Goal: Information Seeking & Learning: Compare options

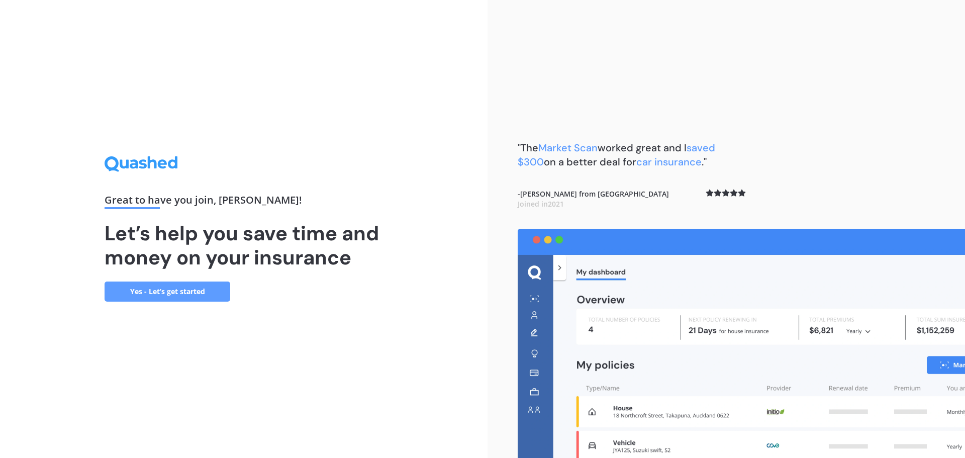
click at [176, 286] on link "Yes - Let’s get started" at bounding box center [168, 292] width 126 height 20
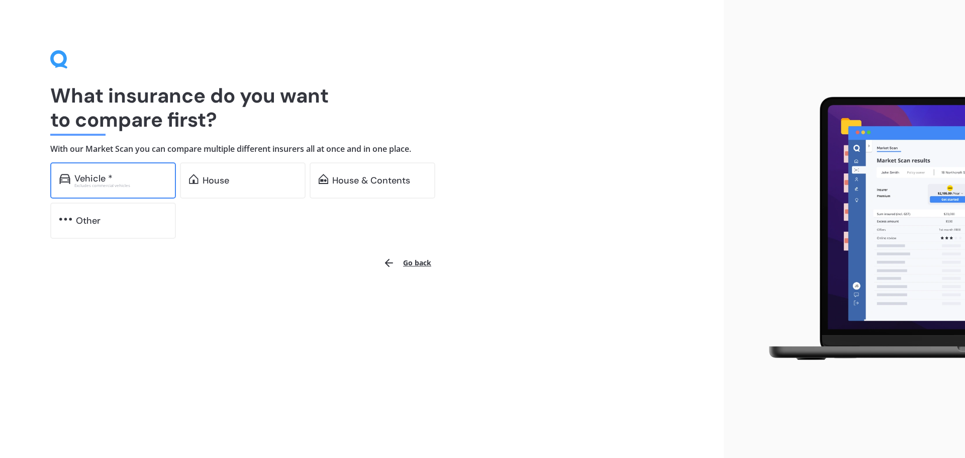
click at [129, 178] on div "Vehicle *" at bounding box center [120, 178] width 93 height 10
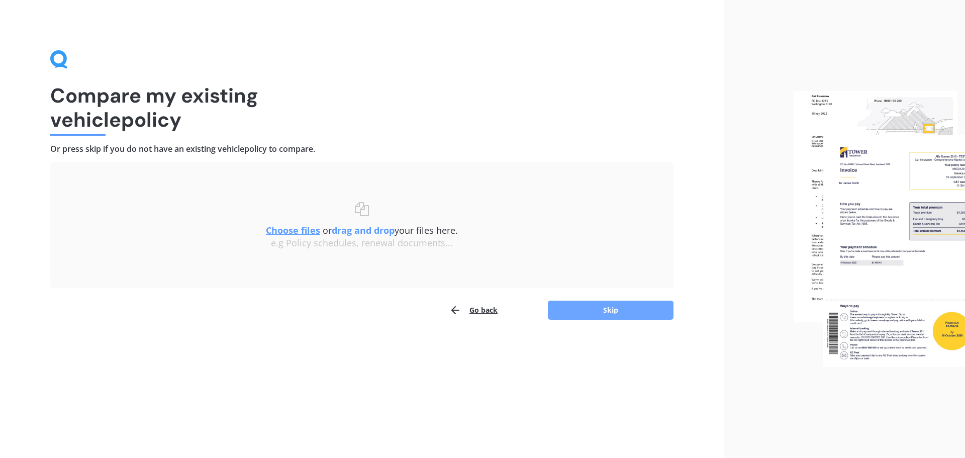
click at [618, 306] on button "Skip" at bounding box center [611, 310] width 126 height 19
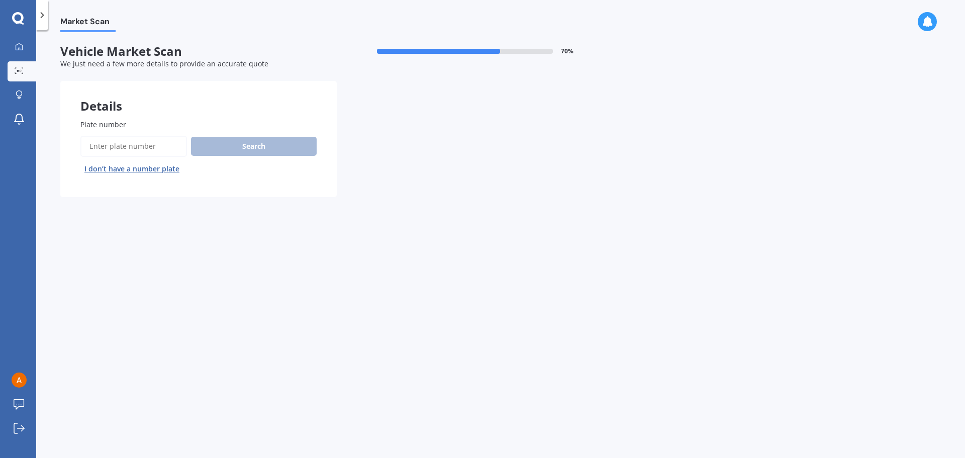
click at [155, 146] on input "Plate number" at bounding box center [133, 146] width 107 height 21
type input "Q"
type input "R"
click at [275, 143] on button "Search" at bounding box center [254, 146] width 126 height 19
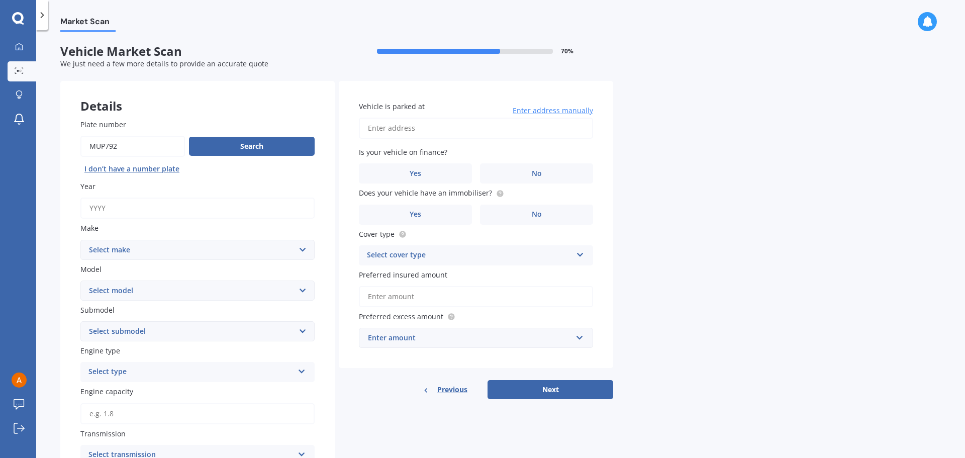
drag, startPoint x: 165, startPoint y: 144, endPoint x: 64, endPoint y: 109, distance: 107.3
click at [39, 135] on div "Market Scan Vehicle Market Scan 70 % We just need a few more details to provide…" at bounding box center [500, 246] width 929 height 428
type input "REQ932"
click at [277, 147] on button "Search" at bounding box center [252, 146] width 126 height 19
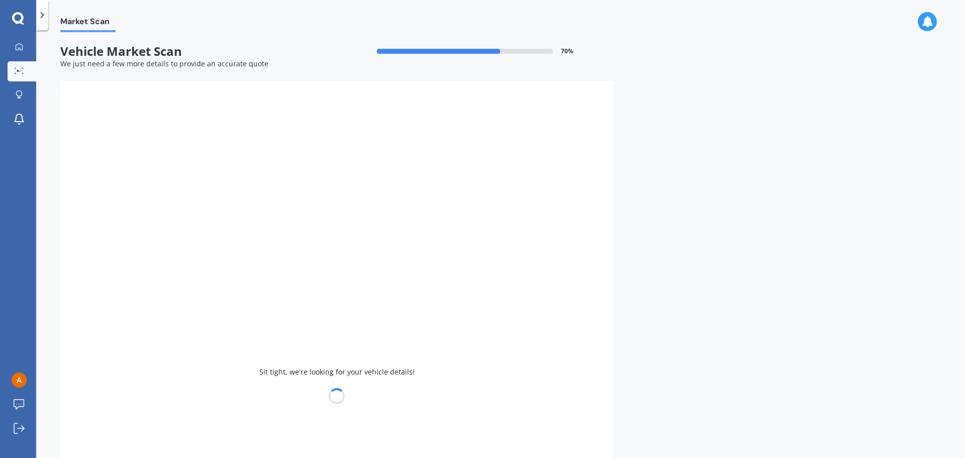
type input "2020"
select select "TOYOTA"
select select "COROLLA"
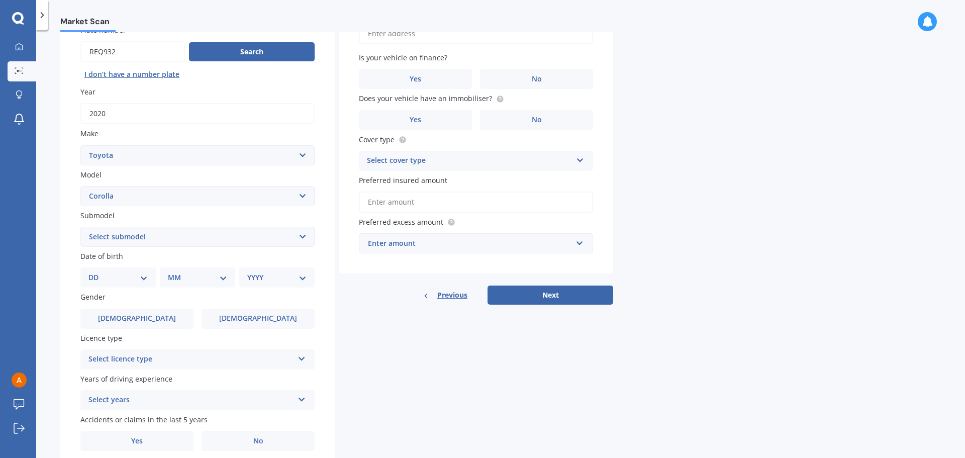
scroll to position [134, 0]
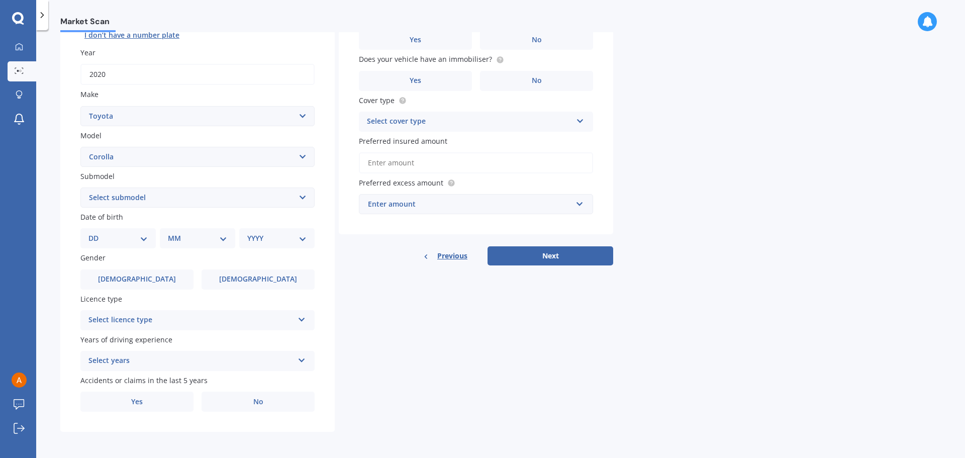
click at [304, 197] on select "Select submodel (All other) Axio Diesel [PERSON_NAME] 2WD [PERSON_NAME] 4WD FXG…" at bounding box center [197, 198] width 234 height 20
select select "HYBRID"
click at [80, 188] on select "Select submodel (All other) Axio Diesel [PERSON_NAME] 2WD [PERSON_NAME] 4WD FXG…" at bounding box center [197, 198] width 234 height 20
click at [145, 237] on select "DD 01 02 03 04 05 06 07 08 09 10 11 12 13 14 15 16 17 18 19 20 21 22 23 24 25 2…" at bounding box center [117, 238] width 59 height 11
select select "24"
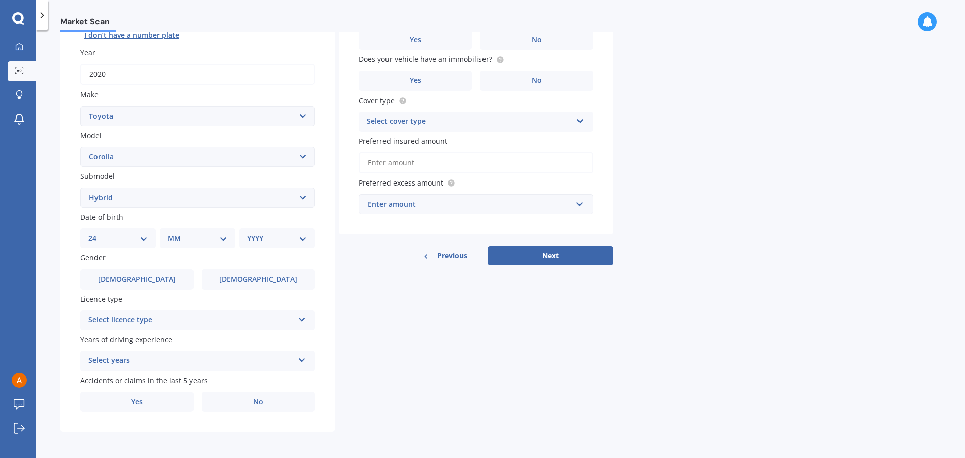
click at [97, 233] on select "DD 01 02 03 04 05 06 07 08 09 10 11 12 13 14 15 16 17 18 19 20 21 22 23 24 25 2…" at bounding box center [117, 238] width 59 height 11
click at [223, 237] on select "MM 01 02 03 04 05 06 07 08 09 10 11 12" at bounding box center [199, 238] width 55 height 11
select select "12"
click at [172, 233] on select "MM 01 02 03 04 05 06 07 08 09 10 11 12" at bounding box center [199, 238] width 55 height 11
click at [299, 235] on select "YYYY 2025 2024 2023 2022 2021 2020 2019 2018 2017 2016 2015 2014 2013 2012 2011…" at bounding box center [274, 238] width 55 height 11
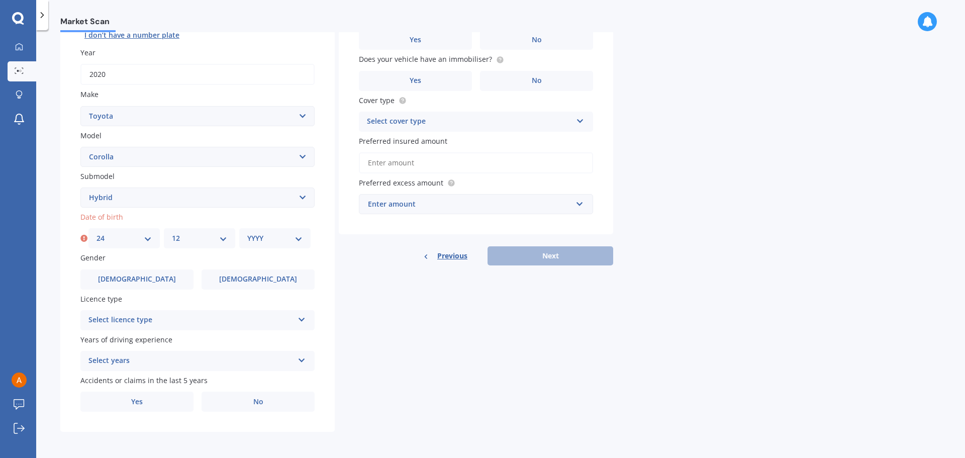
select select "1968"
click at [247, 233] on select "YYYY 2025 2024 2023 2022 2021 2020 2019 2018 2017 2016 2015 2014 2013 2012 2011…" at bounding box center [274, 238] width 55 height 11
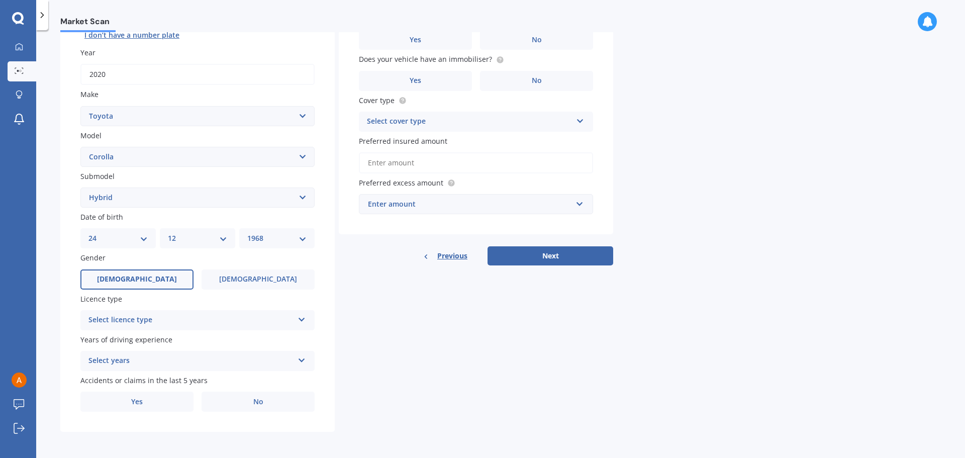
click at [151, 270] on label "[DEMOGRAPHIC_DATA]" at bounding box center [136, 279] width 113 height 20
click at [0, 0] on input "[DEMOGRAPHIC_DATA]" at bounding box center [0, 0] width 0 height 0
click at [294, 319] on div "Select licence type NZ Full NZ Restricted NZ Learners [GEOGRAPHIC_DATA] [GEOGRA…" at bounding box center [197, 320] width 234 height 20
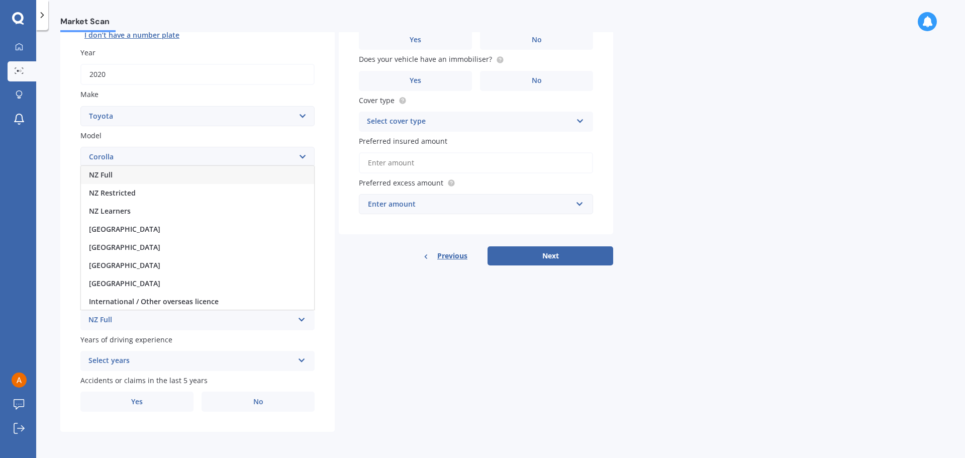
click at [110, 322] on div "NZ Full" at bounding box center [190, 320] width 205 height 12
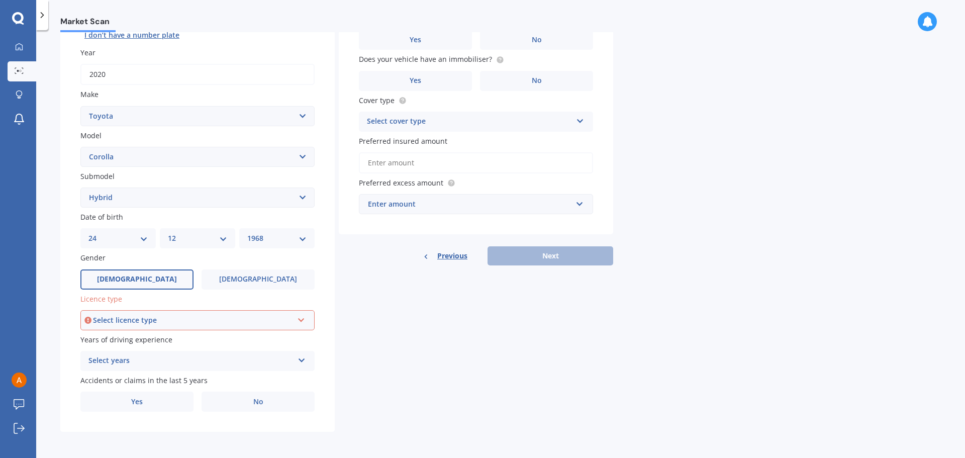
click at [300, 356] on icon at bounding box center [302, 358] width 9 height 7
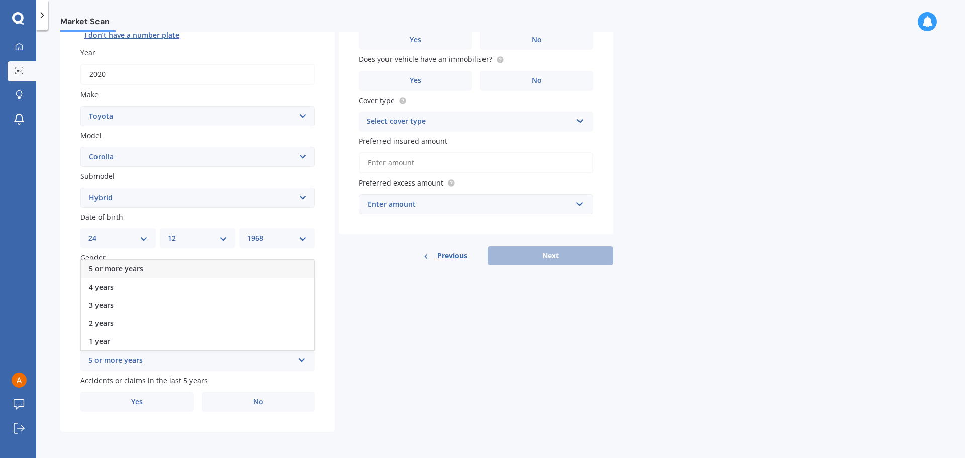
click at [119, 266] on span "5 or more years" at bounding box center [116, 269] width 54 height 10
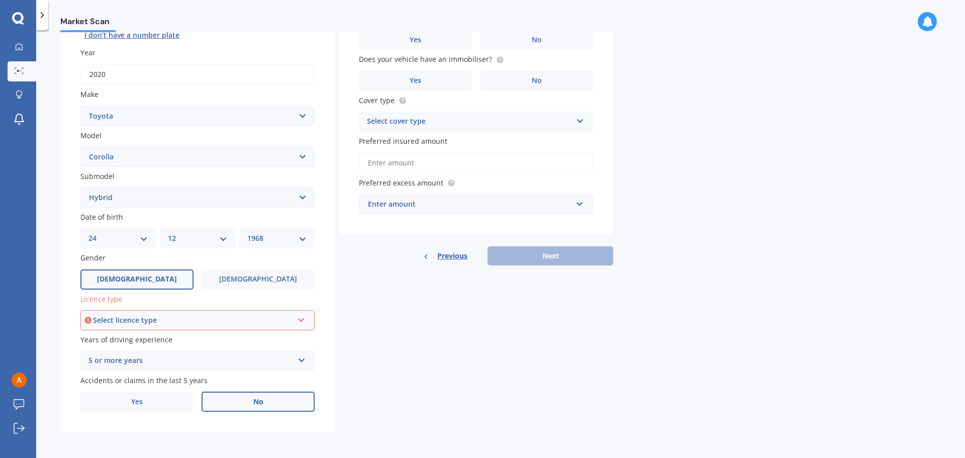
click at [279, 401] on label "No" at bounding box center [258, 402] width 113 height 20
click at [0, 0] on input "No" at bounding box center [0, 0] width 0 height 0
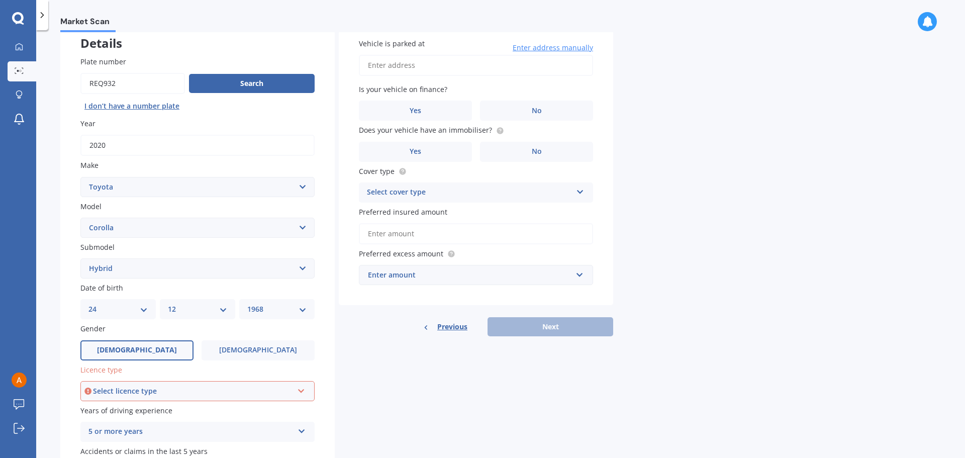
scroll to position [0, 0]
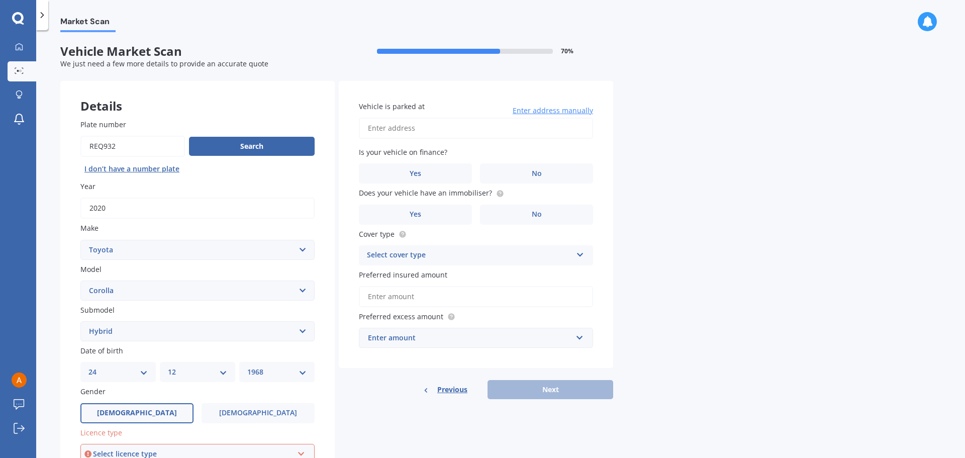
click at [427, 124] on input "Vehicle is parked at" at bounding box center [476, 128] width 234 height 21
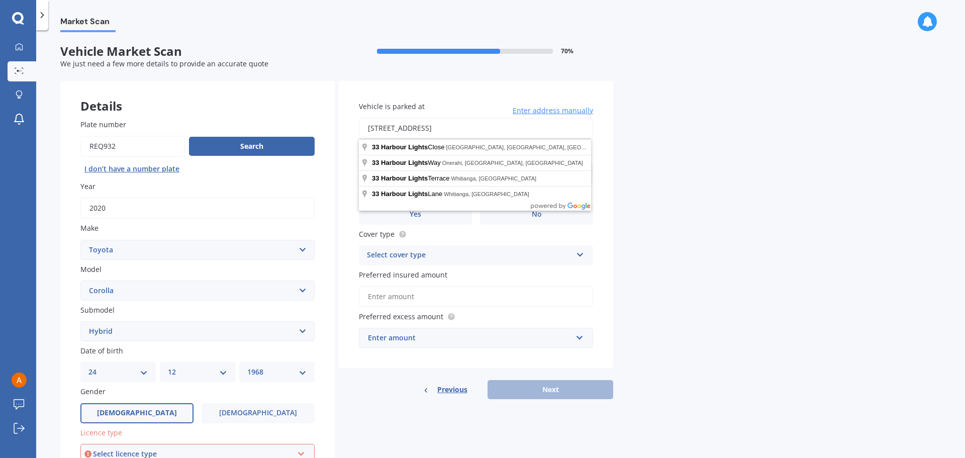
type input "[STREET_ADDRESS]"
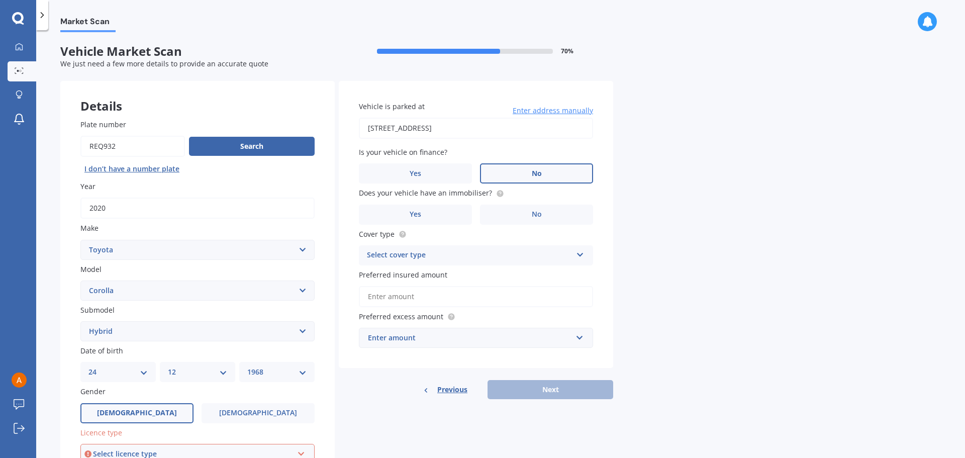
click at [528, 172] on label "No" at bounding box center [536, 173] width 113 height 20
click at [0, 0] on input "No" at bounding box center [0, 0] width 0 height 0
click at [452, 215] on label "Yes" at bounding box center [415, 215] width 113 height 20
click at [0, 0] on input "Yes" at bounding box center [0, 0] width 0 height 0
click at [587, 257] on div "Select cover type Comprehensive Third Party, Fire & Theft Third Party" at bounding box center [476, 255] width 234 height 20
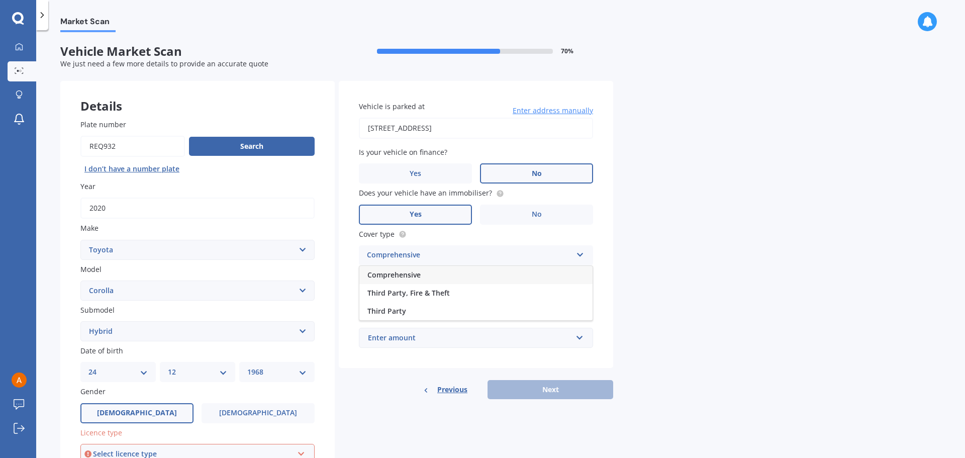
click at [448, 268] on div "Comprehensive" at bounding box center [475, 275] width 233 height 18
click at [562, 300] on input "Preferred insured amount" at bounding box center [476, 296] width 234 height 21
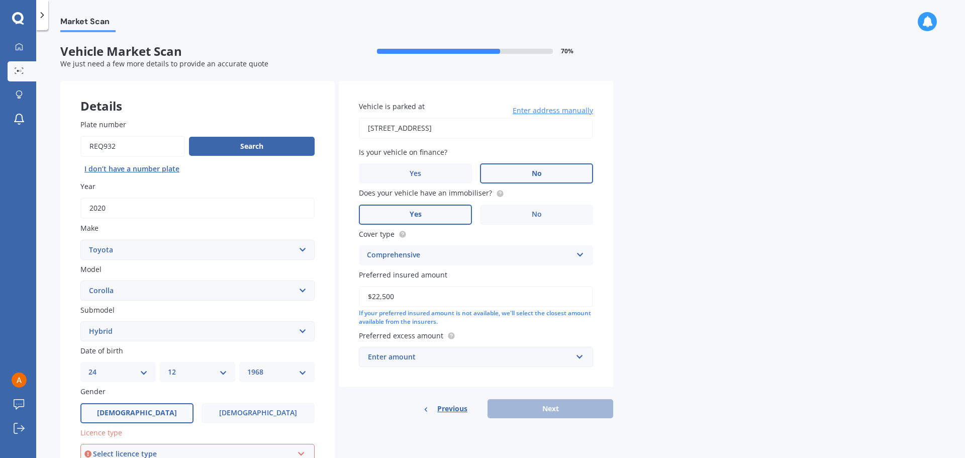
type input "$22,500"
click at [579, 353] on input "text" at bounding box center [472, 356] width 225 height 19
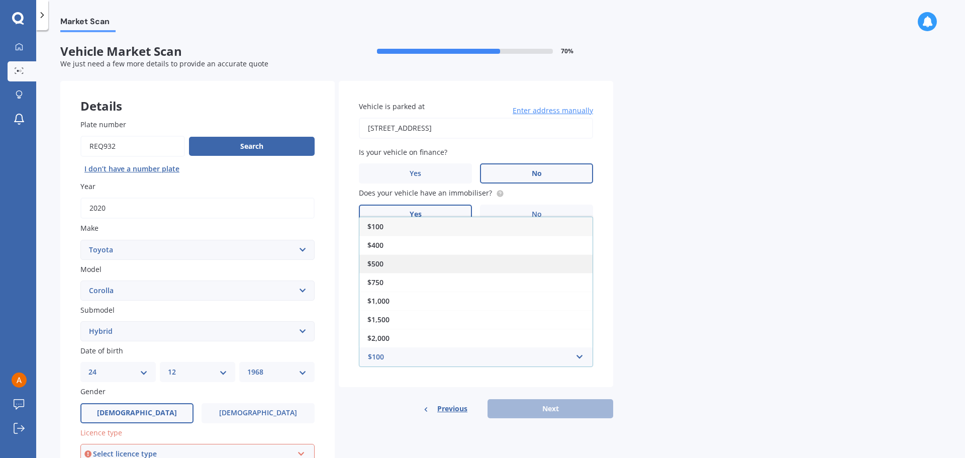
click at [426, 265] on div "$500" at bounding box center [475, 263] width 233 height 19
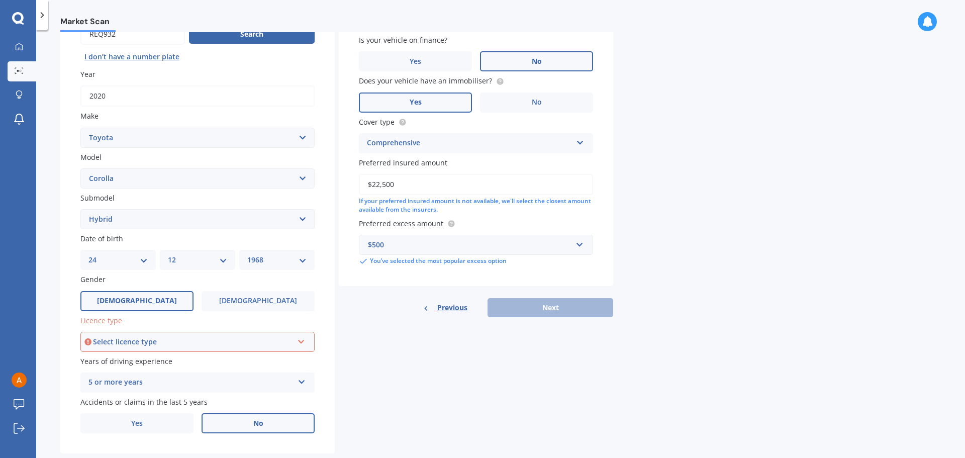
scroll to position [134, 0]
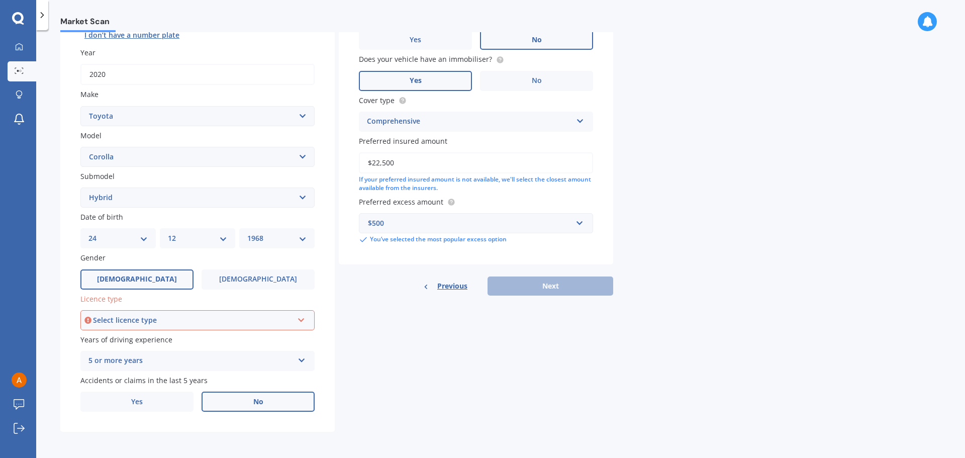
click at [305, 321] on icon at bounding box center [301, 318] width 9 height 7
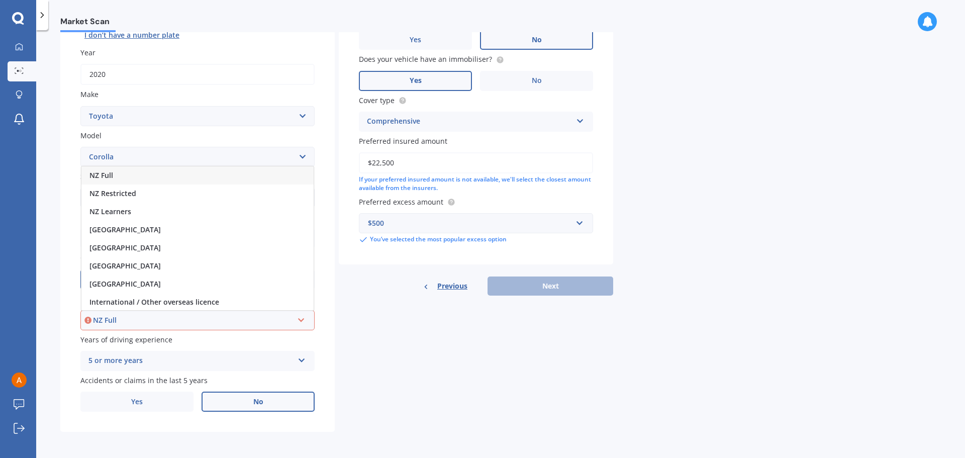
click at [116, 171] on div "NZ Full" at bounding box center [197, 175] width 232 height 18
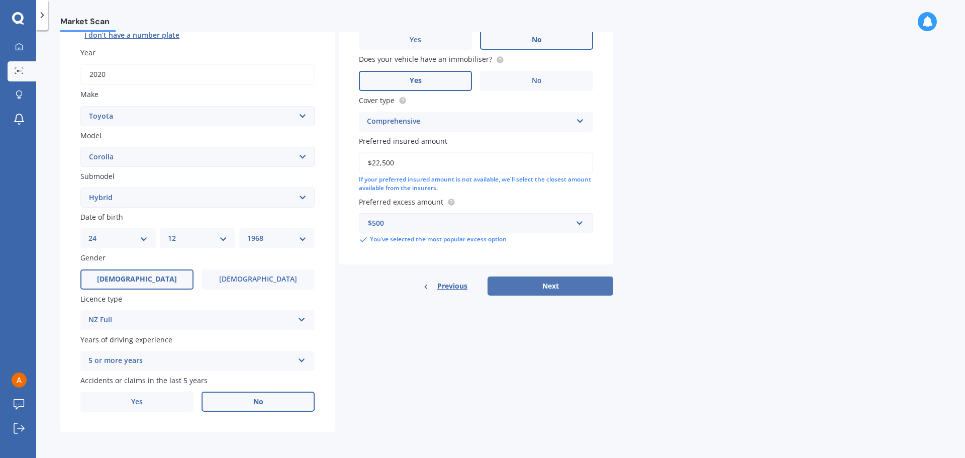
click at [589, 286] on button "Next" at bounding box center [551, 286] width 126 height 19
select select "24"
select select "12"
select select "1968"
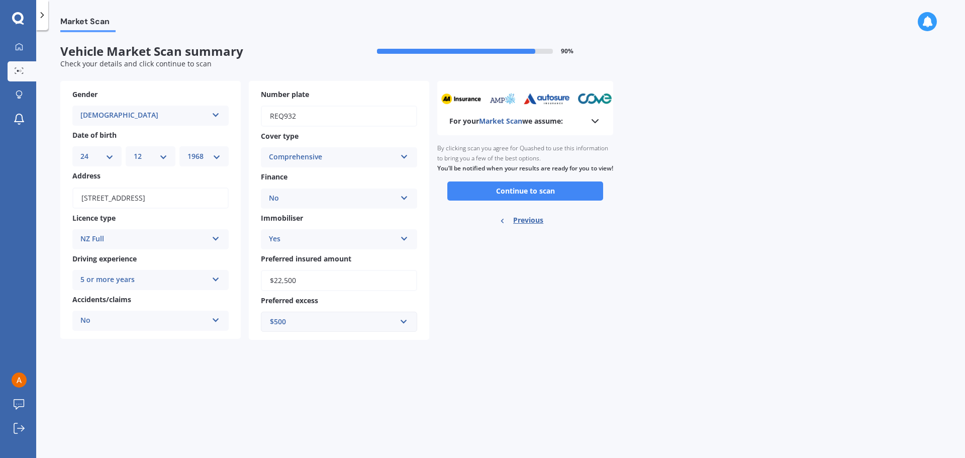
scroll to position [0, 0]
click at [596, 201] on button "Continue to scan" at bounding box center [525, 191] width 156 height 19
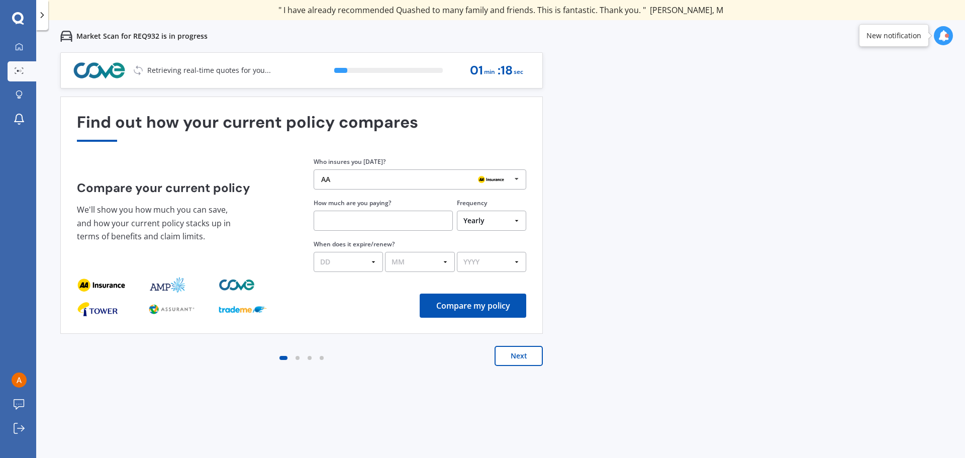
click at [364, 220] on input "text" at bounding box center [383, 221] width 139 height 20
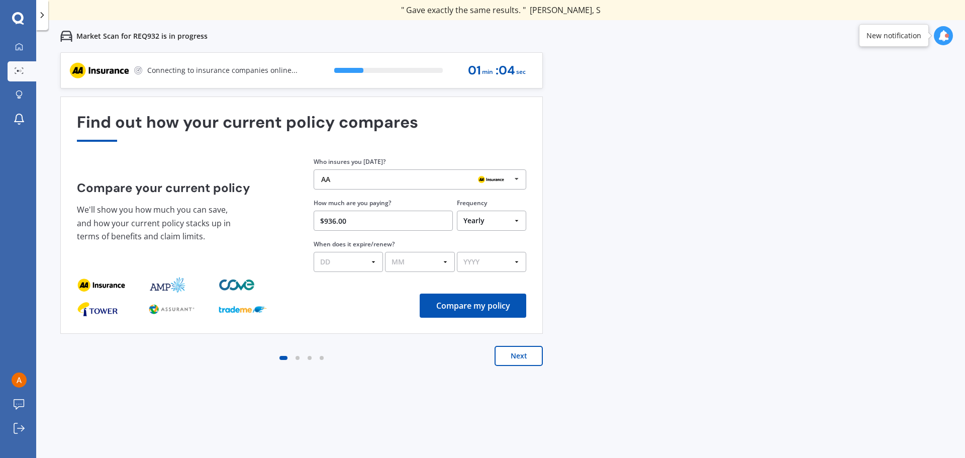
type input "$936.00"
click at [373, 260] on select "DD 01 02 03 04 05 06 07 08 09 10 11 12 13 14 15 16 17 18 19 20 21 22 23 24 25 2…" at bounding box center [348, 262] width 69 height 20
click at [360, 311] on div "Compare my policy" at bounding box center [301, 306] width 449 height 24
click at [500, 305] on button "Compare my policy" at bounding box center [473, 306] width 107 height 24
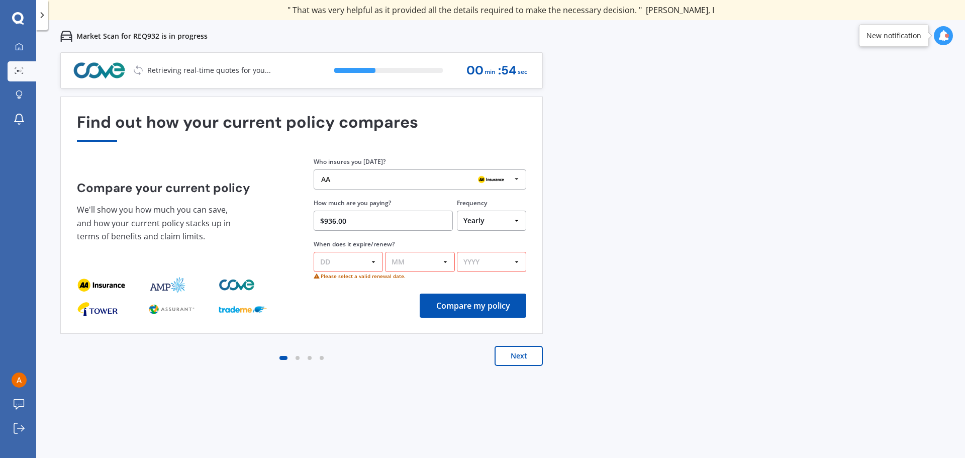
click at [378, 264] on select "DD 01 02 03 04 05 06 07 08 09 10 11 12 13 14 15 16 17 18 19 20 21 22 23 24 25 2…" at bounding box center [348, 262] width 69 height 20
select select "13"
click at [314, 252] on select "DD 01 02 03 04 05 06 07 08 09 10 11 12 13 14 15 16 17 18 19 20 21 22 23 24 25 2…" at bounding box center [348, 262] width 69 height 20
click at [444, 259] on select "MM 01 02 03 04 05 06 07 08 09 10 11 12" at bounding box center [419, 262] width 69 height 20
select select "09"
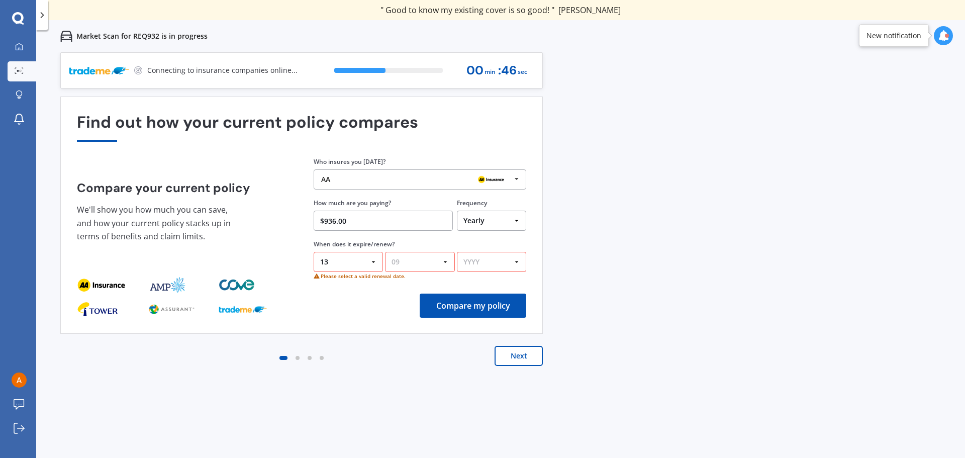
click at [385, 252] on select "MM 01 02 03 04 05 06 07 08 09 10 11 12" at bounding box center [419, 262] width 69 height 20
click at [520, 260] on select "YYYY 2026 2025 2024" at bounding box center [491, 262] width 69 height 20
select select "2025"
click at [457, 252] on select "YYYY 2026 2025 2024" at bounding box center [491, 262] width 69 height 20
click at [491, 305] on button "Compare my policy" at bounding box center [473, 306] width 107 height 24
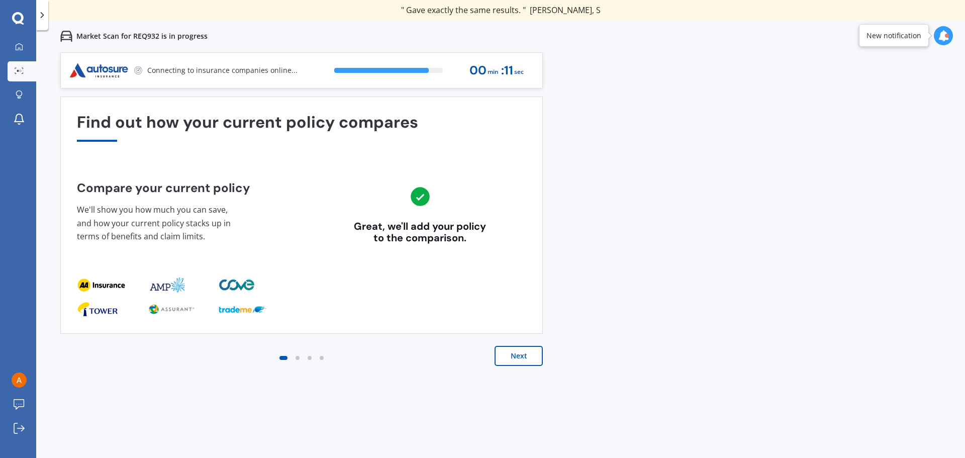
click at [521, 359] on button "Next" at bounding box center [519, 356] width 48 height 20
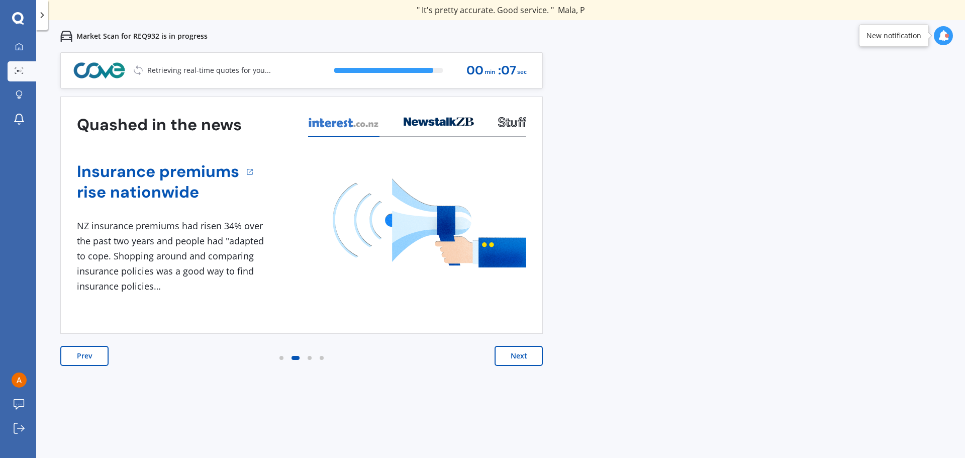
click at [511, 355] on button "Next" at bounding box center [519, 356] width 48 height 20
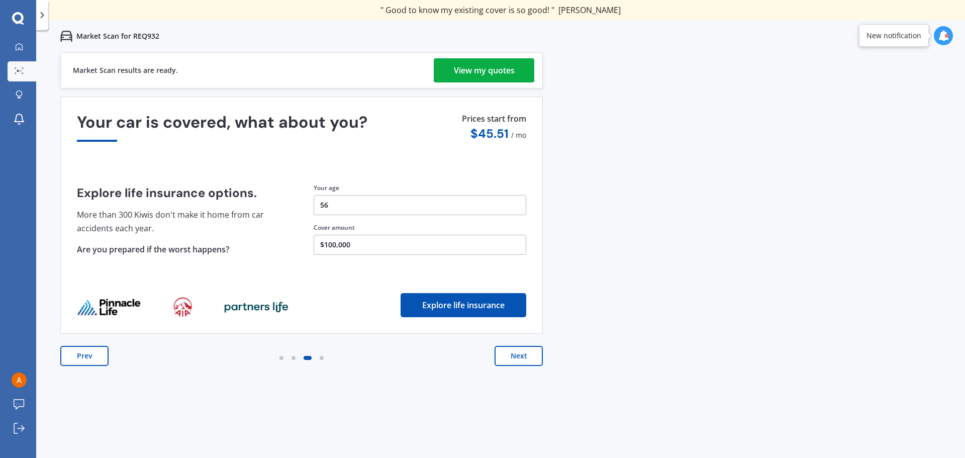
click at [532, 358] on button "Next" at bounding box center [519, 356] width 48 height 20
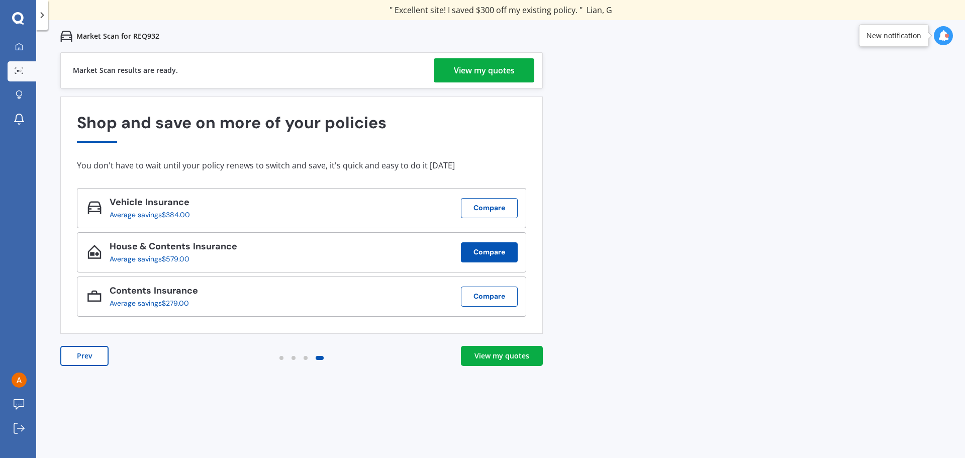
click at [502, 251] on button "Compare" at bounding box center [489, 252] width 57 height 20
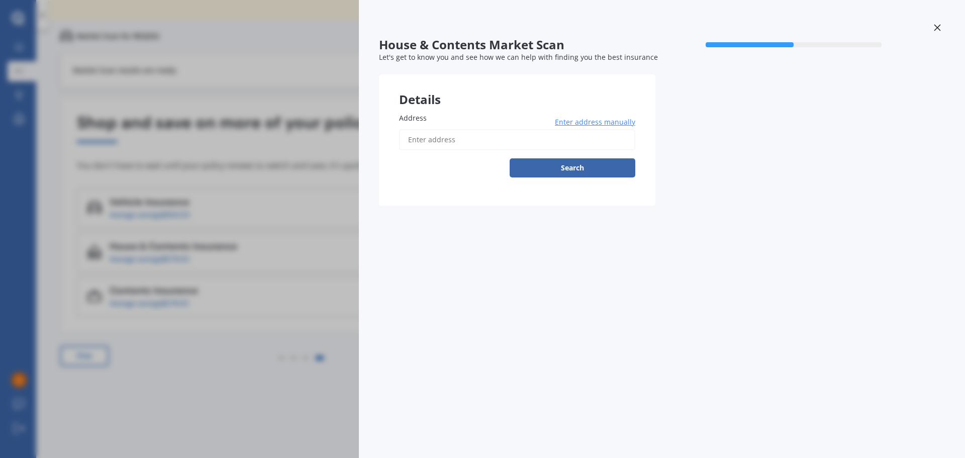
click at [529, 138] on input "Address" at bounding box center [517, 139] width 236 height 21
type input "[STREET_ADDRESS]"
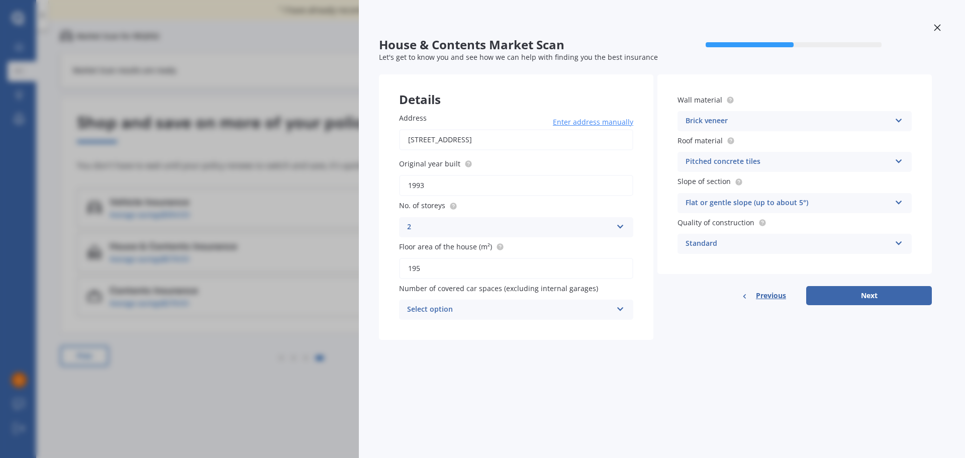
click at [475, 267] on input "195" at bounding box center [516, 268] width 234 height 21
type input "1"
type input "215"
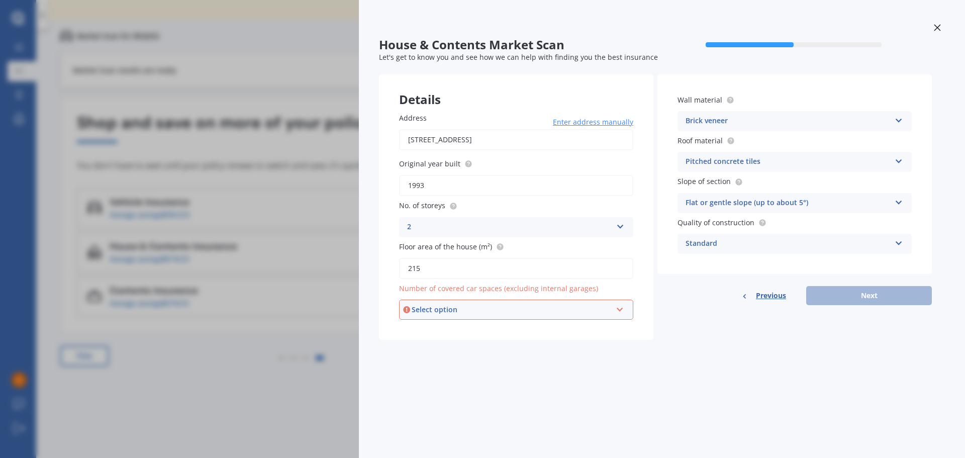
click at [899, 160] on icon at bounding box center [899, 159] width 9 height 7
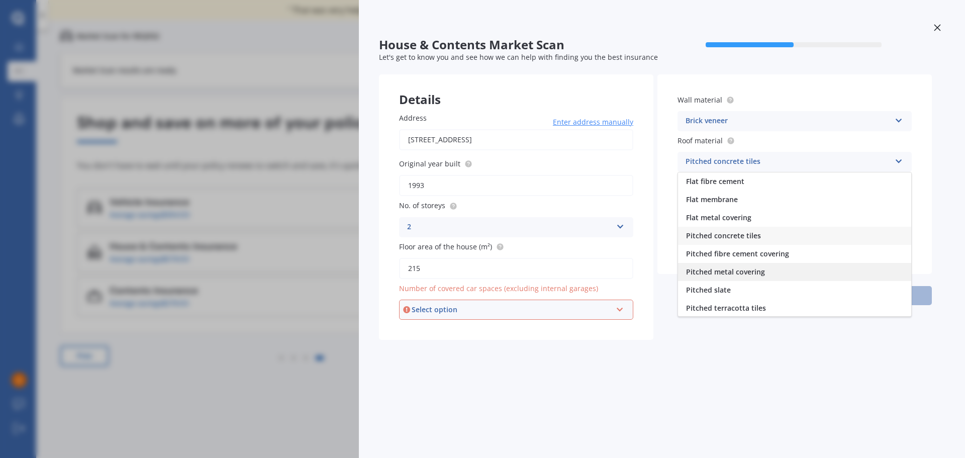
click at [727, 273] on span "Pitched metal covering" at bounding box center [725, 272] width 79 height 10
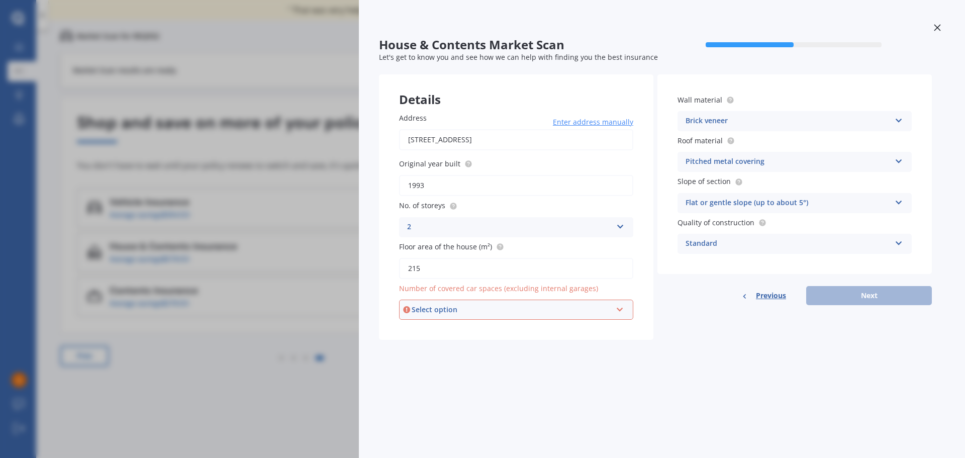
click at [898, 159] on icon at bounding box center [899, 159] width 9 height 7
click at [900, 242] on icon at bounding box center [899, 241] width 9 height 7
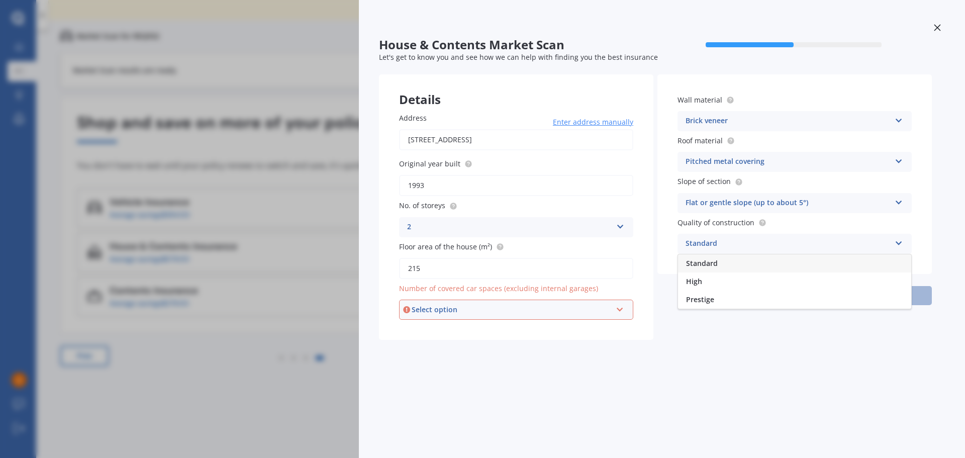
click at [900, 242] on icon at bounding box center [899, 241] width 9 height 7
click at [526, 308] on div "Select option" at bounding box center [512, 309] width 200 height 11
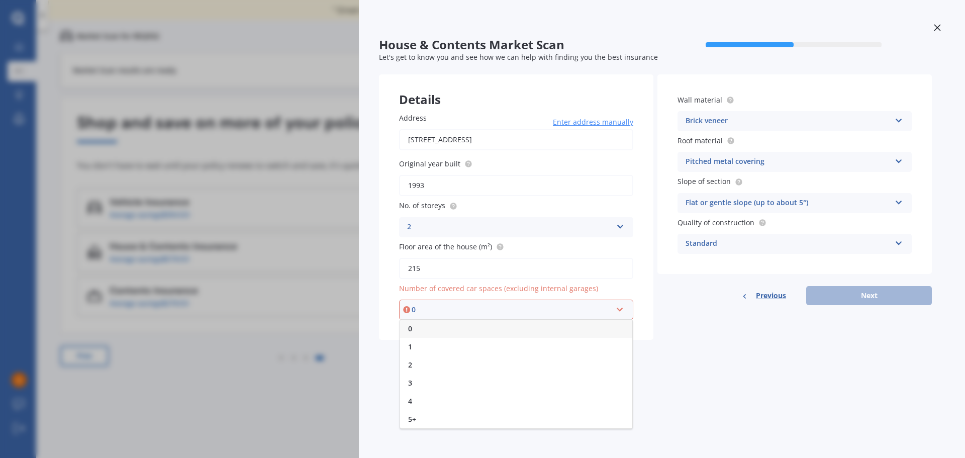
click at [421, 327] on div "0" at bounding box center [516, 329] width 232 height 18
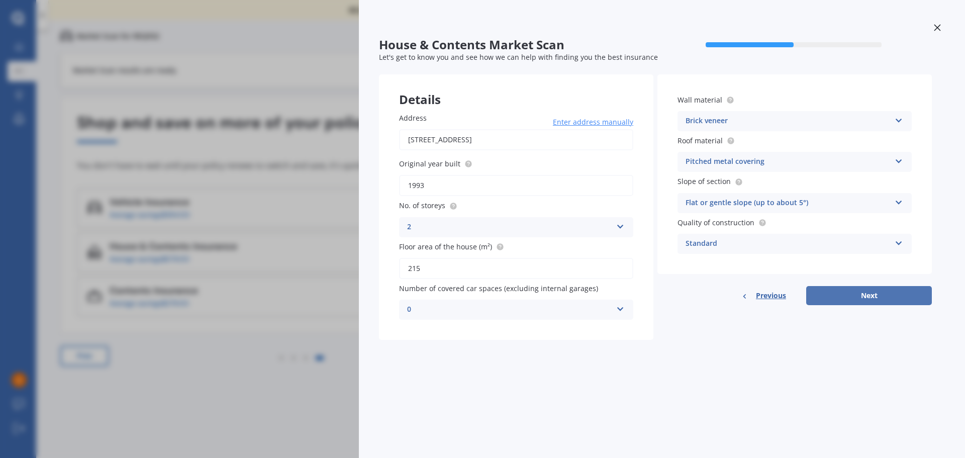
click at [901, 292] on button "Next" at bounding box center [869, 295] width 126 height 19
select select "24"
select select "12"
select select "1968"
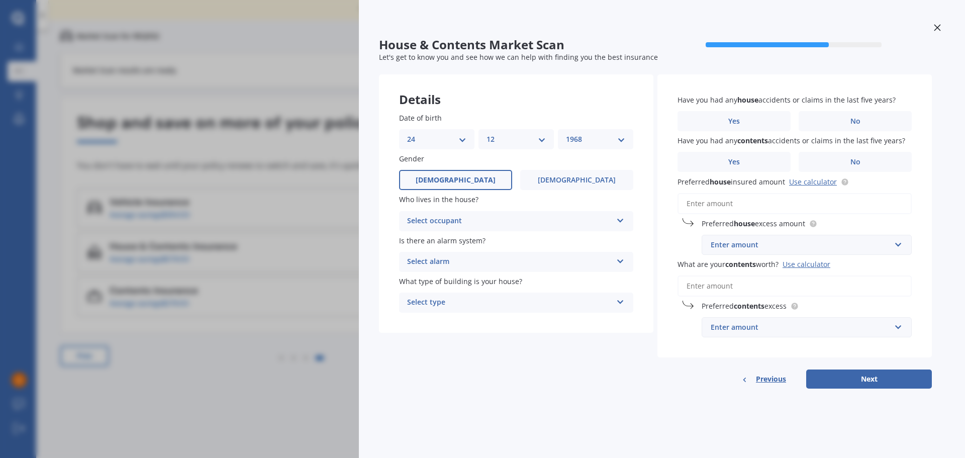
click at [623, 221] on icon at bounding box center [620, 218] width 9 height 7
click at [463, 243] on div "Owner" at bounding box center [516, 241] width 233 height 18
click at [620, 261] on icon at bounding box center [620, 259] width 9 height 7
click at [456, 302] on span "Yes, not monitored" at bounding box center [441, 300] width 66 height 10
click at [620, 302] on icon at bounding box center [620, 300] width 9 height 7
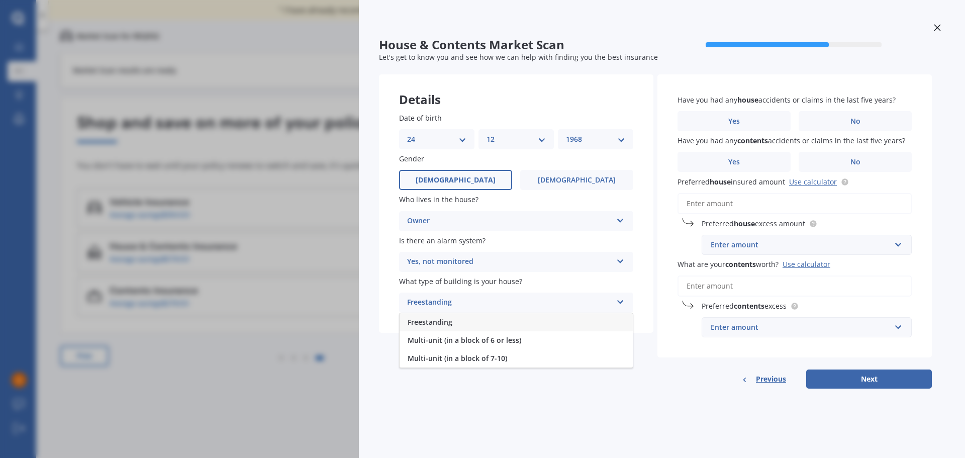
click at [511, 324] on div "Freestanding" at bounding box center [516, 322] width 233 height 18
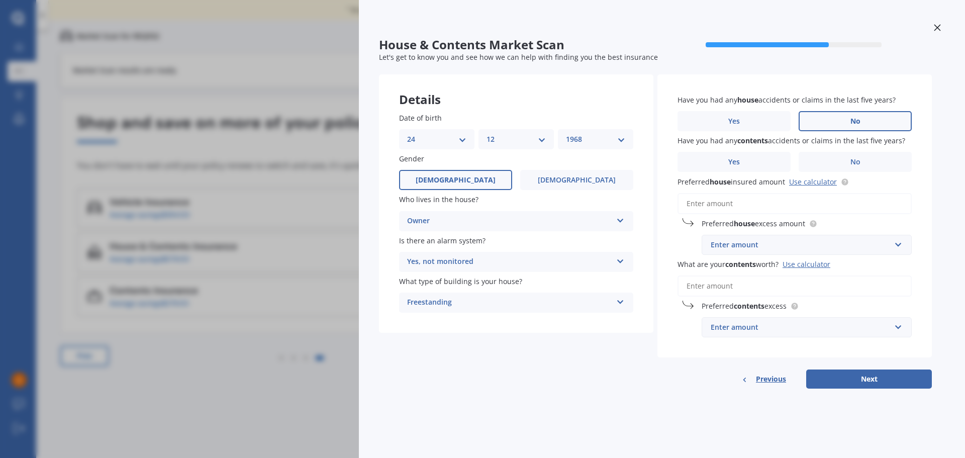
click at [880, 120] on label "No" at bounding box center [855, 121] width 113 height 20
click at [0, 0] on input "No" at bounding box center [0, 0] width 0 height 0
click at [881, 160] on label "No" at bounding box center [855, 162] width 113 height 20
click at [0, 0] on input "No" at bounding box center [0, 0] width 0 height 0
click at [758, 204] on input "Preferred house insured amount Use calculator" at bounding box center [795, 203] width 234 height 21
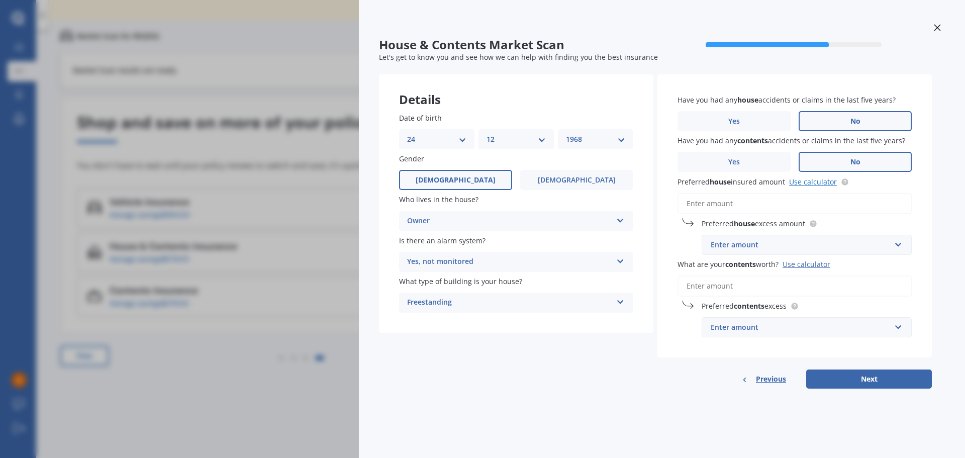
click at [820, 181] on link "Use calculator" at bounding box center [813, 182] width 48 height 10
click at [788, 202] on input "Preferred house insured amount Use calculator" at bounding box center [795, 203] width 234 height 21
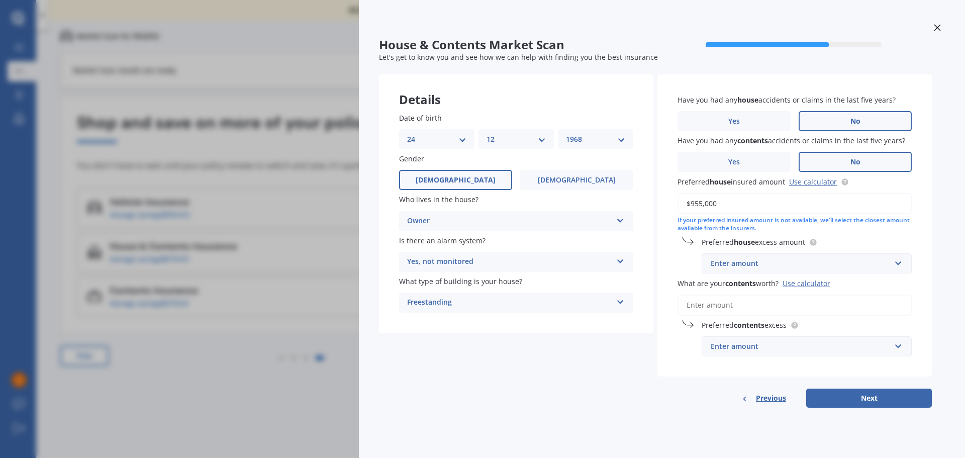
type input "$955,000"
click at [901, 264] on input "text" at bounding box center [803, 263] width 201 height 19
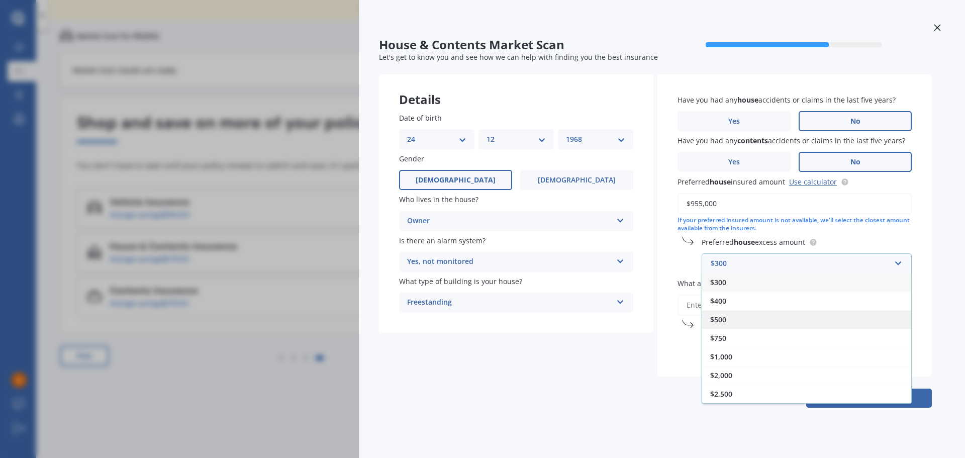
click at [726, 316] on span "$500" at bounding box center [718, 320] width 16 height 10
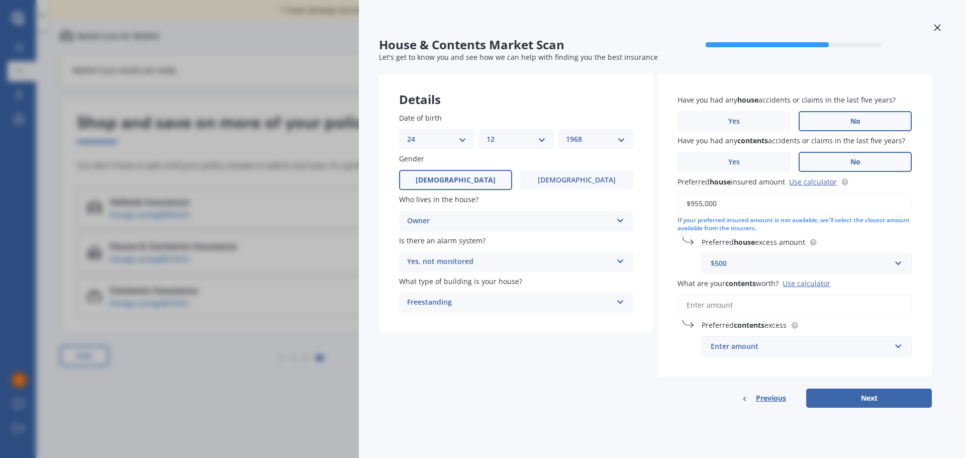
click at [779, 305] on input "What are your contents worth? Use calculator" at bounding box center [795, 305] width 234 height 21
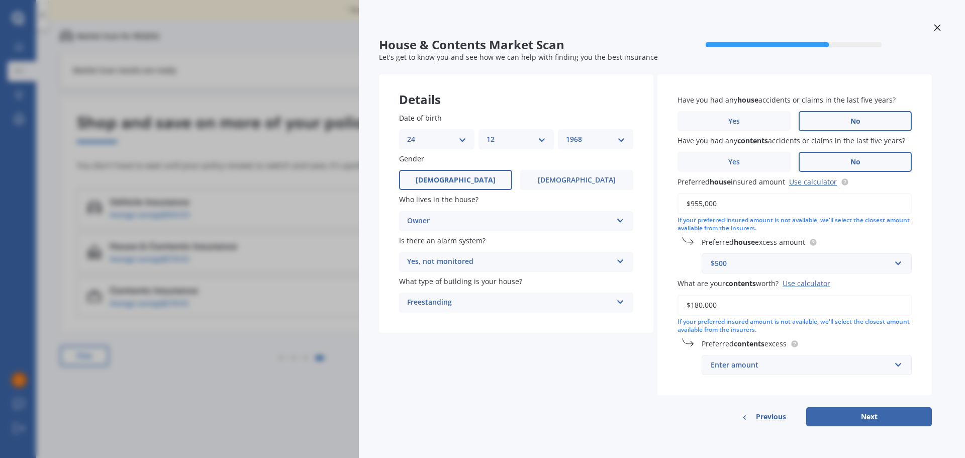
type input "$180,000"
click at [896, 366] on input "text" at bounding box center [803, 364] width 201 height 19
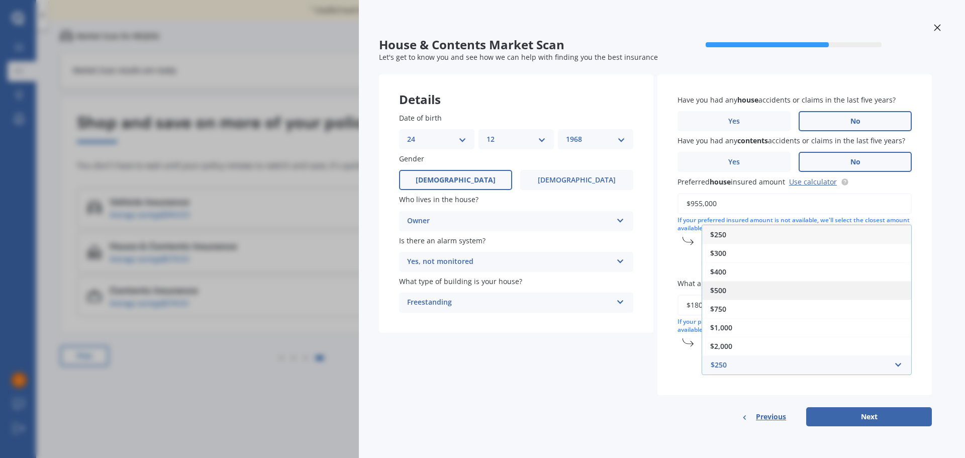
click at [741, 285] on div "$500" at bounding box center [806, 290] width 209 height 19
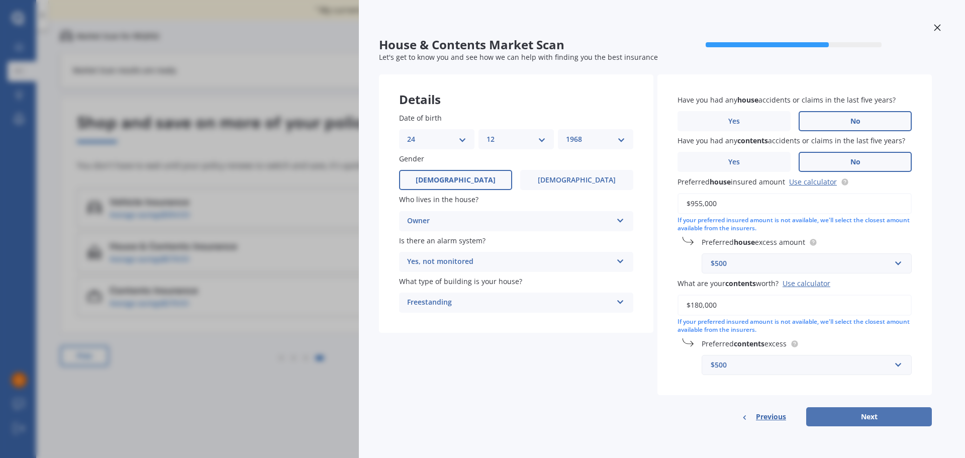
click at [918, 415] on button "Next" at bounding box center [869, 416] width 126 height 19
select select "24"
select select "12"
select select "1968"
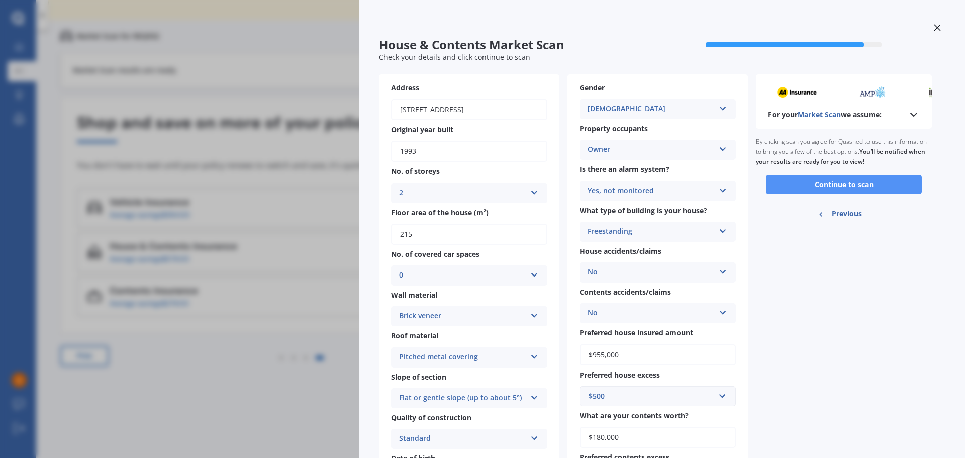
click at [896, 180] on button "Continue to scan" at bounding box center [844, 184] width 156 height 19
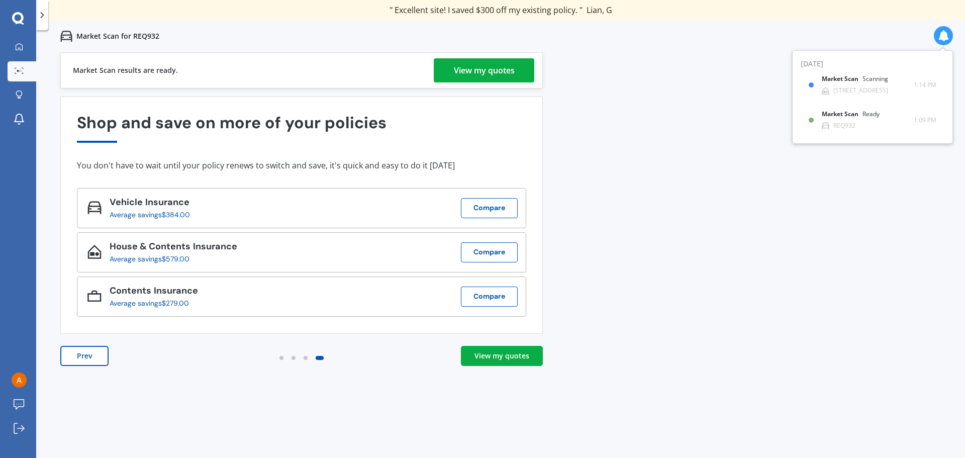
click at [497, 67] on div "View my quotes" at bounding box center [484, 70] width 61 height 24
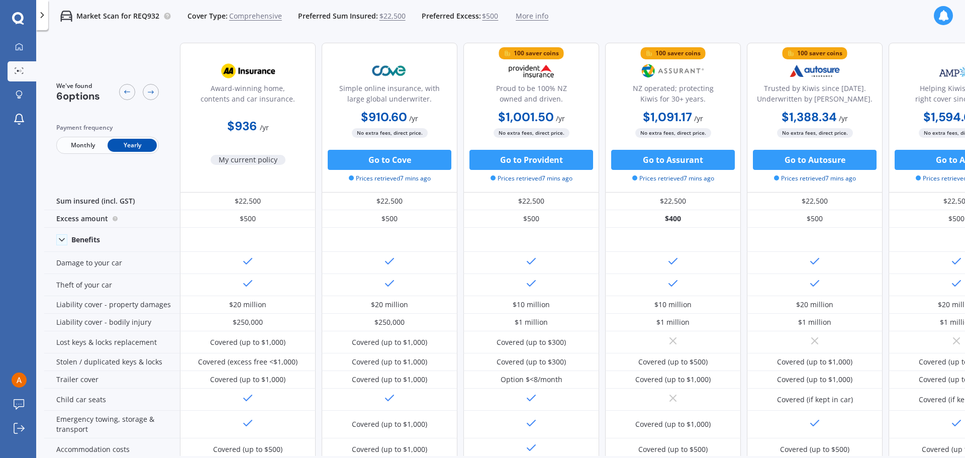
click at [82, 145] on span "Monthly" at bounding box center [82, 145] width 49 height 13
click at [46, 17] on icon at bounding box center [42, 15] width 10 height 10
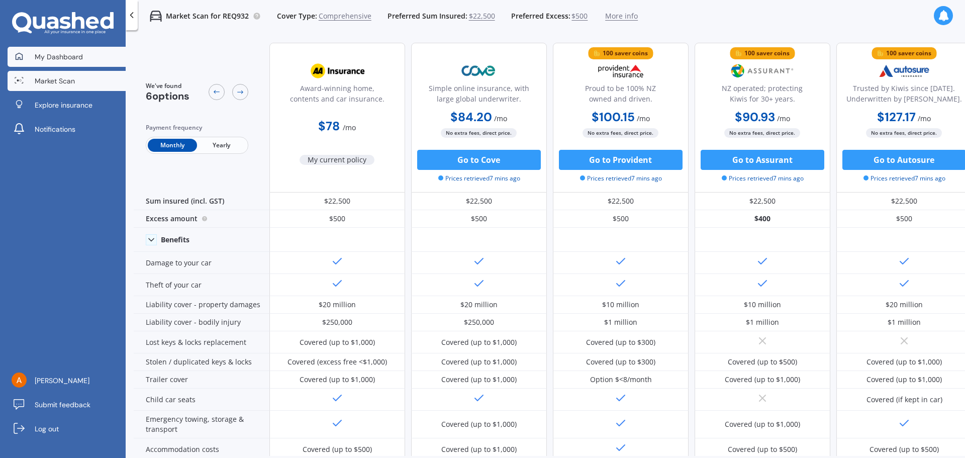
click at [63, 57] on span "My Dashboard" at bounding box center [59, 57] width 48 height 10
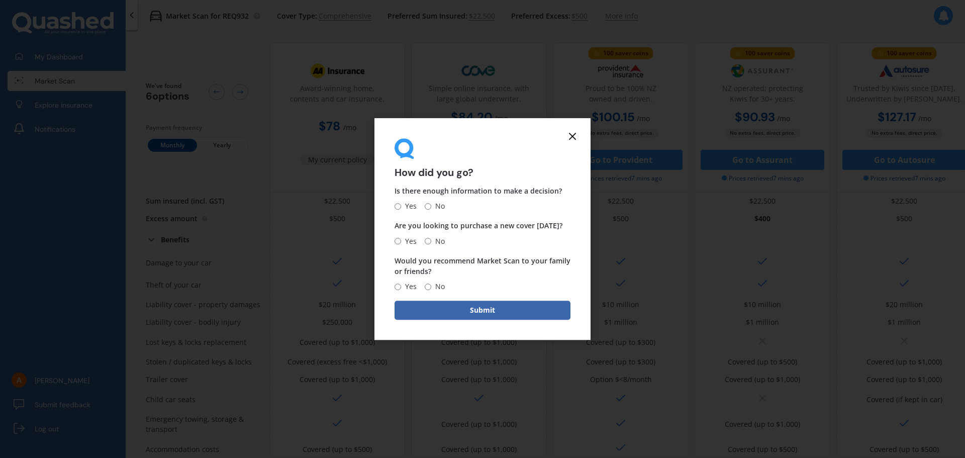
click at [428, 206] on input "No" at bounding box center [428, 206] width 7 height 7
radio input "true"
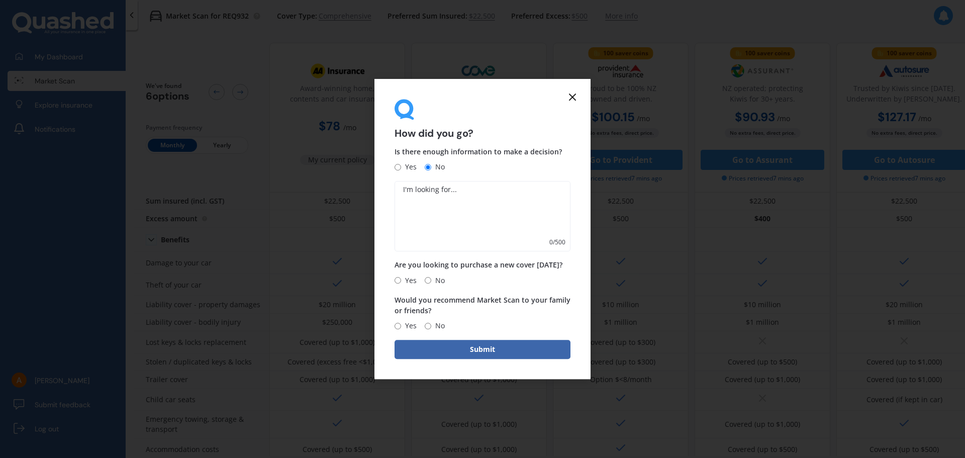
click at [573, 98] on line at bounding box center [573, 97] width 6 height 6
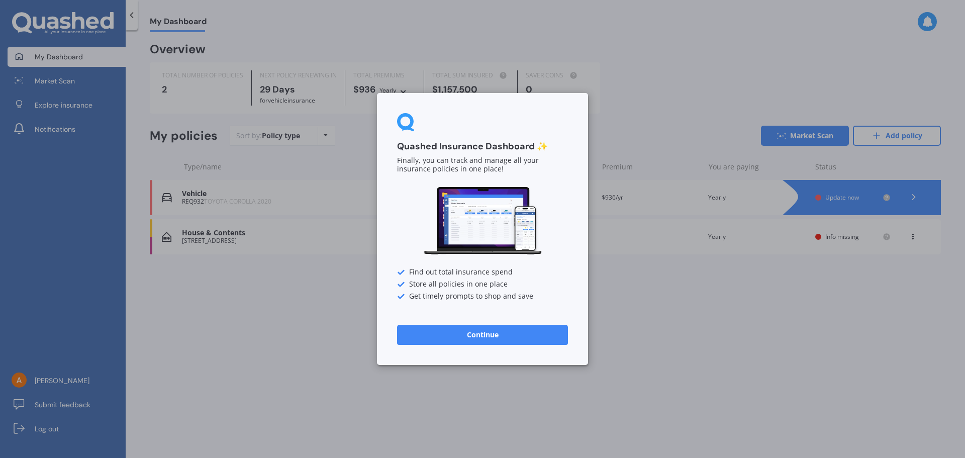
click at [283, 239] on div "Quashed Insurance Dashboard ✨ Finally, you can track and manage all your insura…" at bounding box center [482, 229] width 965 height 458
click at [458, 321] on div "Quashed Insurance Dashboard ✨ Finally, you can track and manage all your insura…" at bounding box center [482, 229] width 211 height 272
click at [458, 331] on button "Continue" at bounding box center [482, 335] width 171 height 20
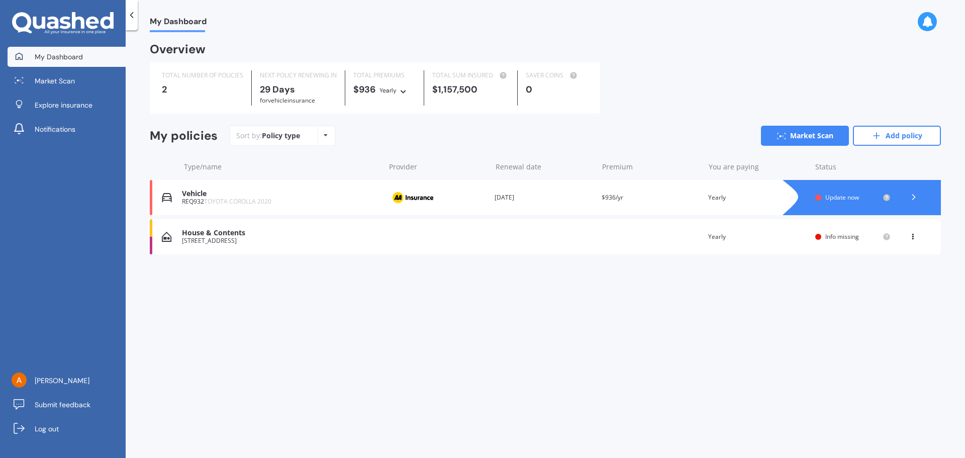
click at [838, 236] on span "Info missing" at bounding box center [843, 236] width 34 height 9
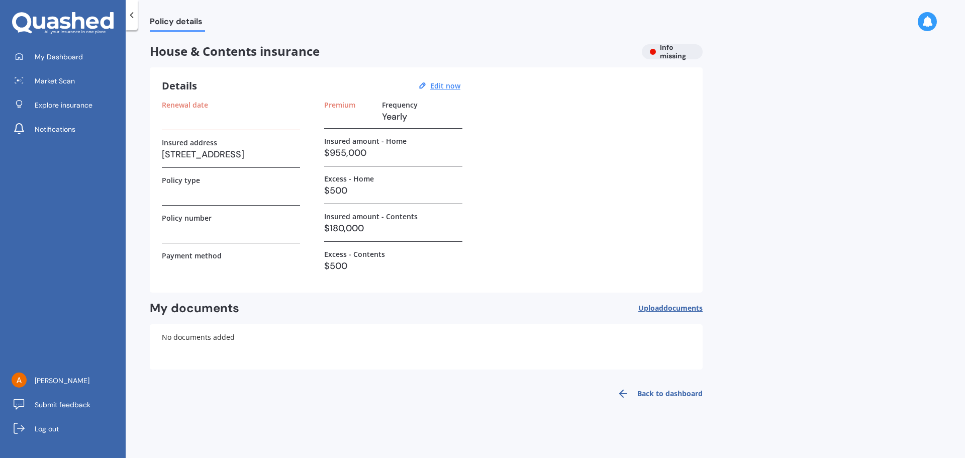
click at [180, 106] on label "Renewal date" at bounding box center [185, 105] width 46 height 9
click at [197, 121] on h3 at bounding box center [231, 116] width 138 height 15
click at [254, 234] on h3 at bounding box center [231, 229] width 138 height 15
click at [253, 119] on h3 at bounding box center [231, 116] width 138 height 15
click at [446, 84] on u "Edit now" at bounding box center [445, 86] width 30 height 10
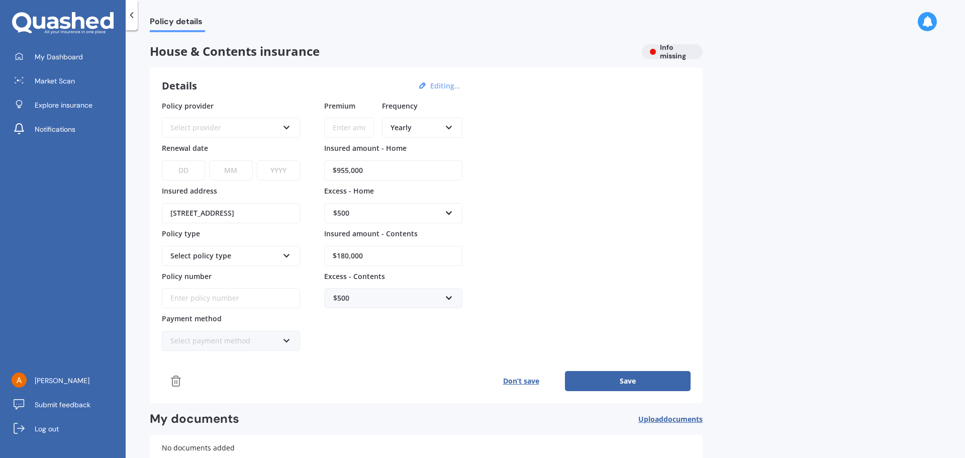
click at [286, 128] on icon at bounding box center [287, 125] width 9 height 7
click at [233, 178] on div "MAS" at bounding box center [231, 178] width 136 height 18
click at [195, 168] on select "DD 01 02 03 04 05 06 07 08 09 10 11 12 13 14 15 16 17 18 19 20 21 22 23 24 25 2…" at bounding box center [183, 170] width 43 height 20
click at [199, 169] on select "DD 01 02 03 04 05 06 07 08 09 10 11 12 13 14 15 16 17 18 19 20 21 22 23 24 25 2…" at bounding box center [183, 170] width 43 height 20
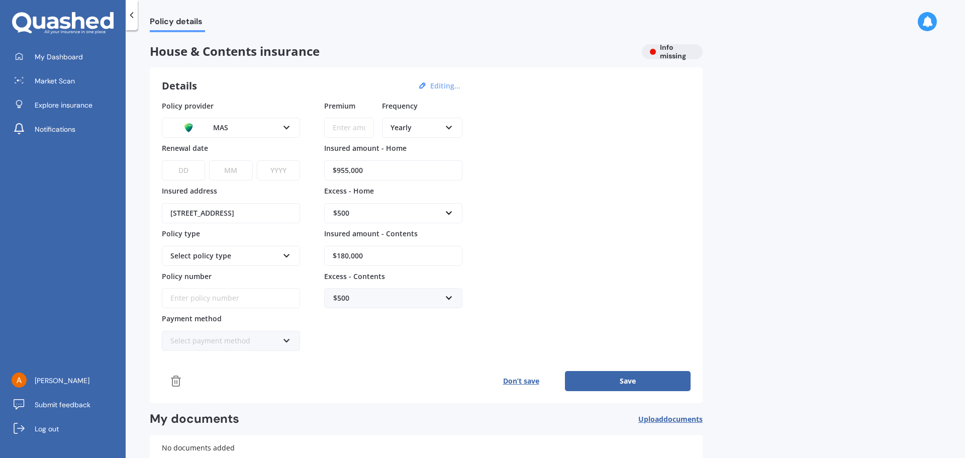
click at [194, 169] on select "DD 01 02 03 04 05 06 07 08 09 10 11 12 13 14 15 16 17 18 19 20 21 22 23 24 25 2…" at bounding box center [183, 170] width 43 height 20
select select "13"
click at [162, 160] on select "DD 01 02 03 04 05 06 07 08 09 10 11 12 13 14 15 16 17 18 19 20 21 22 23 24 25 2…" at bounding box center [183, 170] width 43 height 20
click at [244, 172] on select "MM 01 02 03 04 05 06 07 08 09 10 11 12" at bounding box center [230, 170] width 43 height 20
select select "09"
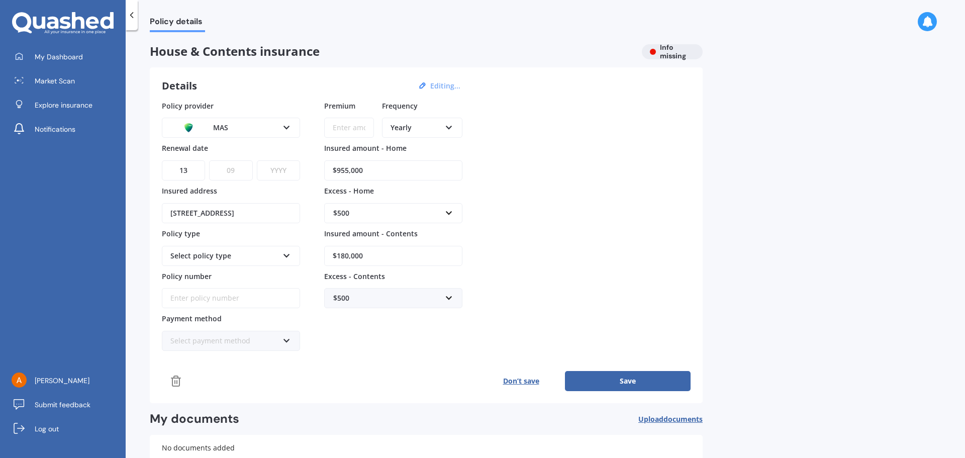
click at [209, 160] on select "MM 01 02 03 04 05 06 07 08 09 10 11 12" at bounding box center [230, 170] width 43 height 20
click at [284, 168] on select "YYYY 2027 2026 2025 2024 2023 2022 2021 2020 2019 2018 2017 2016 2015 2014 2013…" at bounding box center [278, 170] width 43 height 20
select select "2025"
click at [257, 160] on select "YYYY 2027 2026 2025 2024 2023 2022 2021 2020 2019 2018 2017 2016 2015 2014 2013…" at bounding box center [278, 170] width 43 height 20
click at [285, 254] on icon at bounding box center [287, 253] width 9 height 7
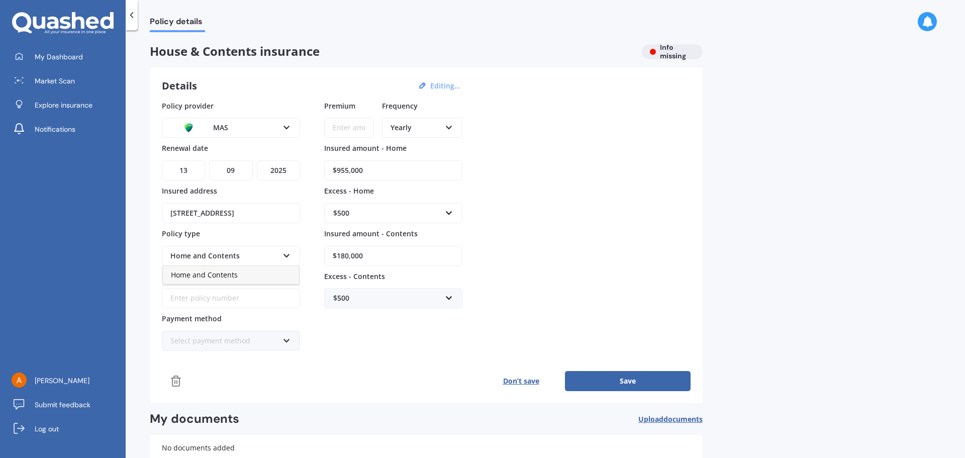
click at [268, 275] on div "Home and Contents" at bounding box center [231, 275] width 136 height 18
click at [283, 296] on input "Policy number" at bounding box center [231, 298] width 138 height 20
click at [288, 341] on icon at bounding box center [287, 338] width 9 height 7
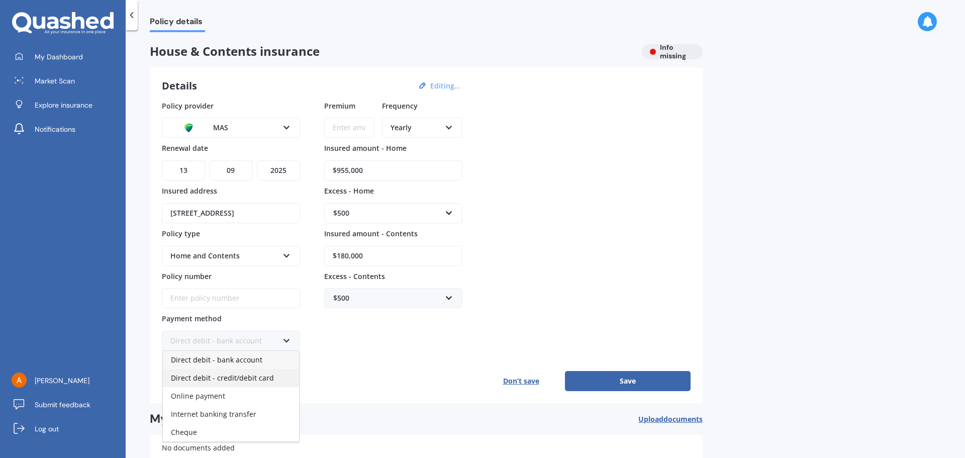
click at [270, 379] on div "Direct debit - credit/debit card" at bounding box center [231, 378] width 136 height 18
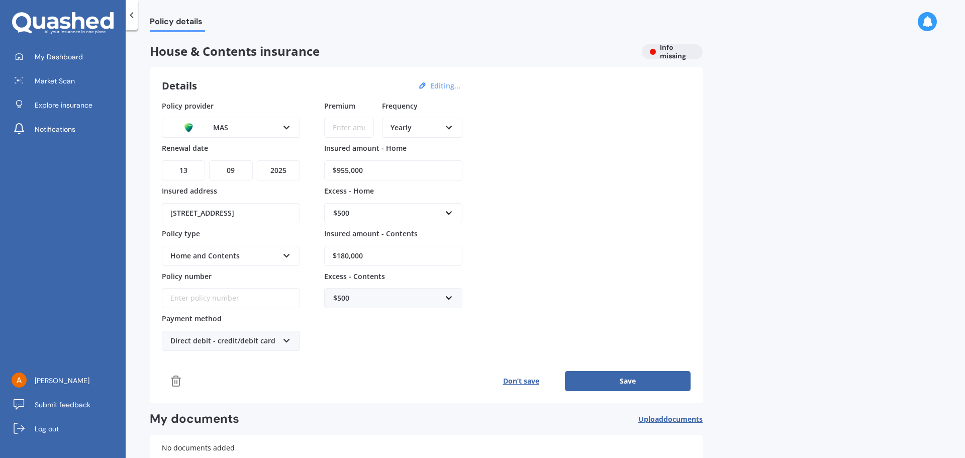
click at [290, 339] on icon at bounding box center [287, 338] width 9 height 7
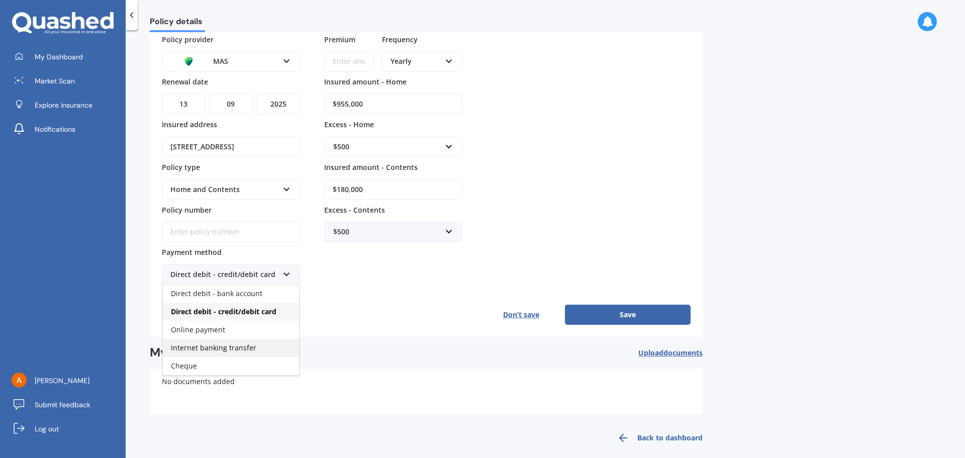
scroll to position [76, 0]
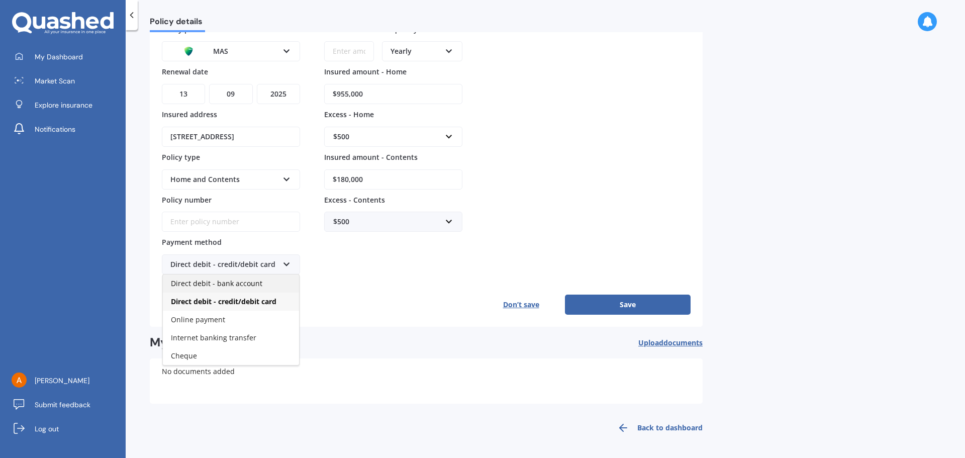
click at [245, 282] on span "Direct debit - bank account" at bounding box center [217, 284] width 92 height 10
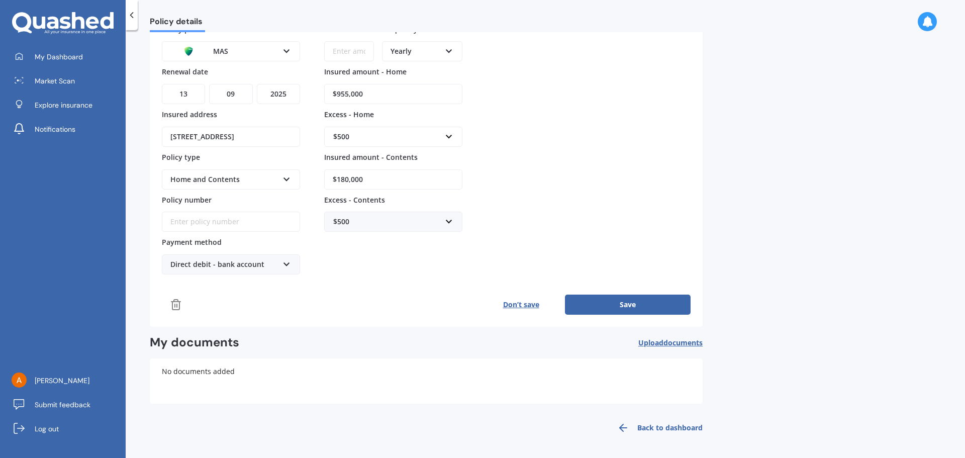
click at [262, 218] on input "Policy number" at bounding box center [231, 222] width 138 height 20
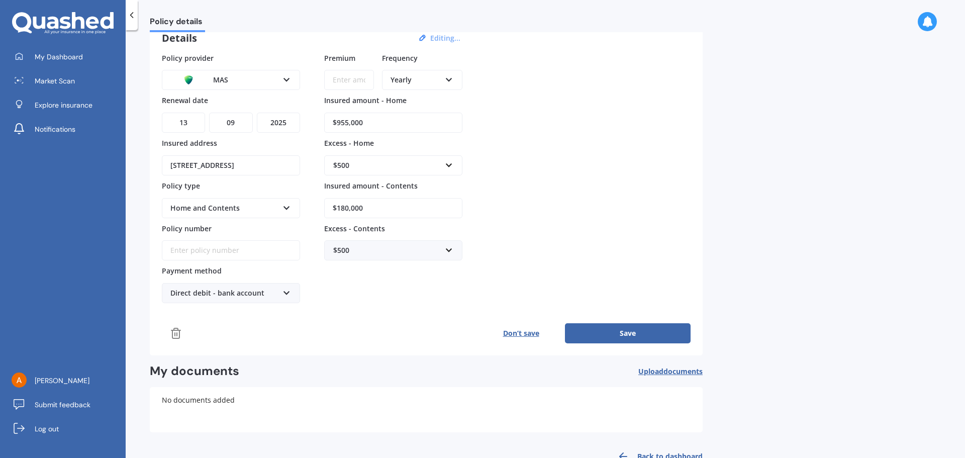
scroll to position [26, 0]
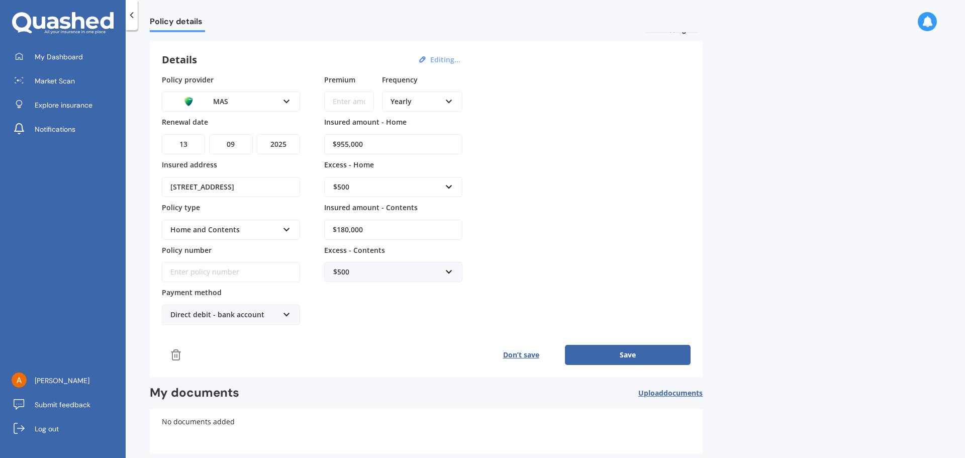
click at [450, 98] on icon at bounding box center [449, 99] width 9 height 7
click at [422, 176] on div "Monthly" at bounding box center [422, 175] width 78 height 18
click at [367, 102] on input "Premium" at bounding box center [349, 102] width 50 height 20
type input "$325.00"
click at [245, 271] on input "Policy number" at bounding box center [231, 272] width 138 height 20
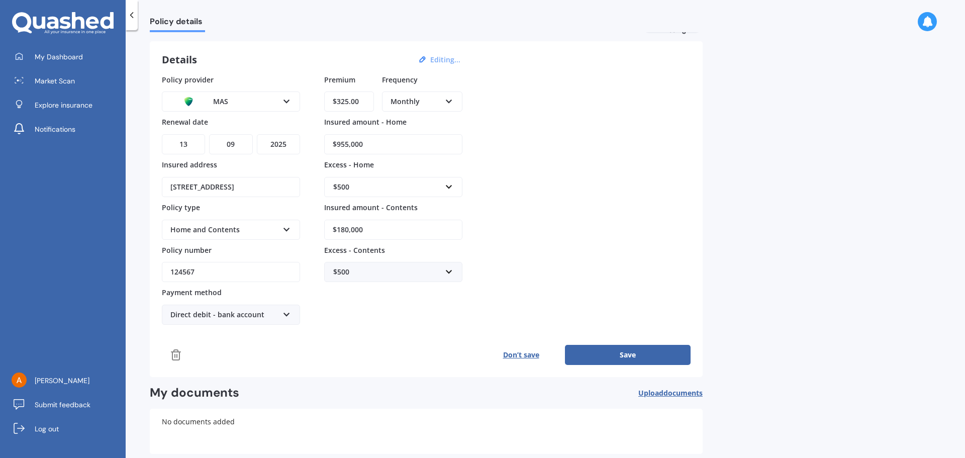
type input "1245678"
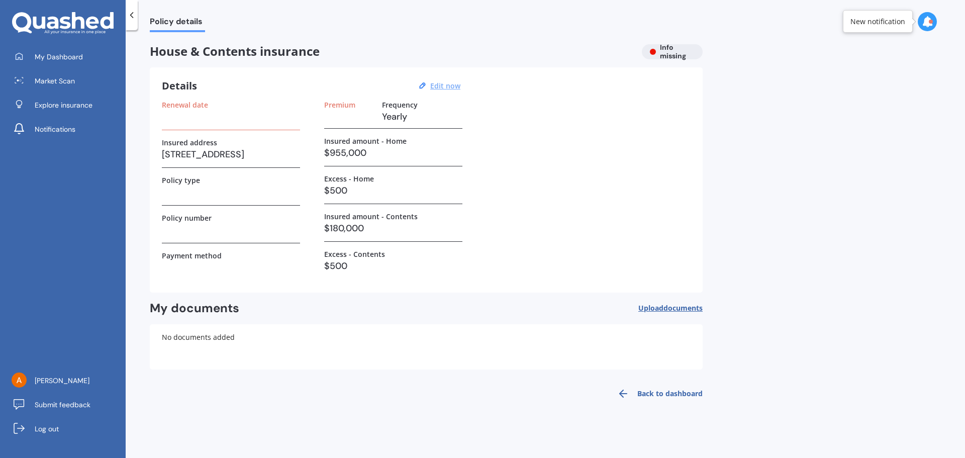
click at [457, 84] on u "Edit now" at bounding box center [445, 86] width 30 height 10
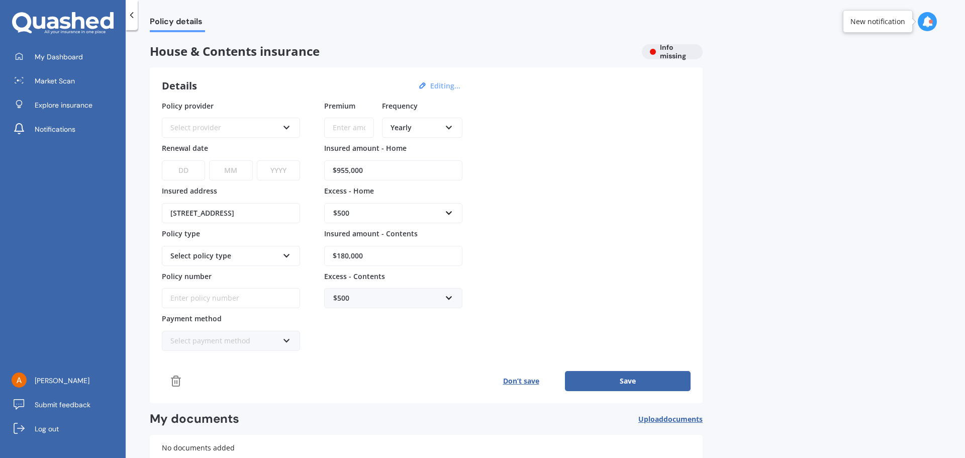
click at [249, 298] on input "Policy number" at bounding box center [231, 298] width 138 height 20
click at [287, 126] on icon at bounding box center [287, 125] width 9 height 7
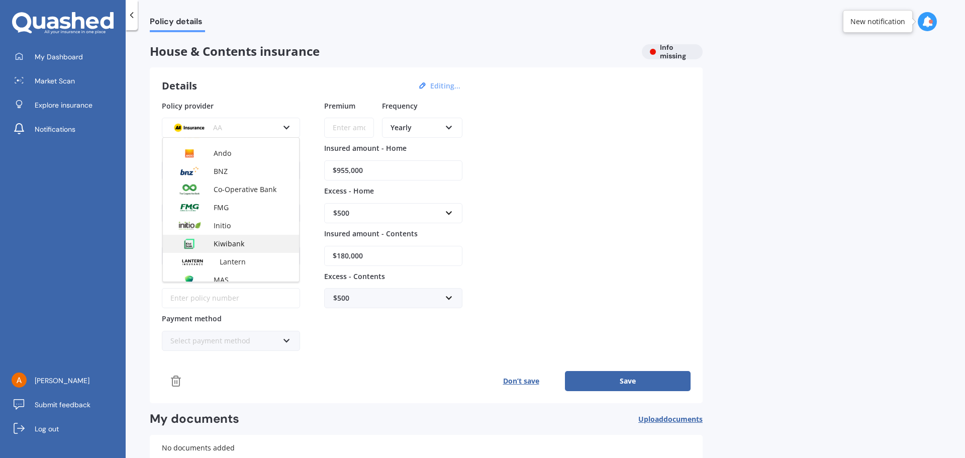
scroll to position [201, 0]
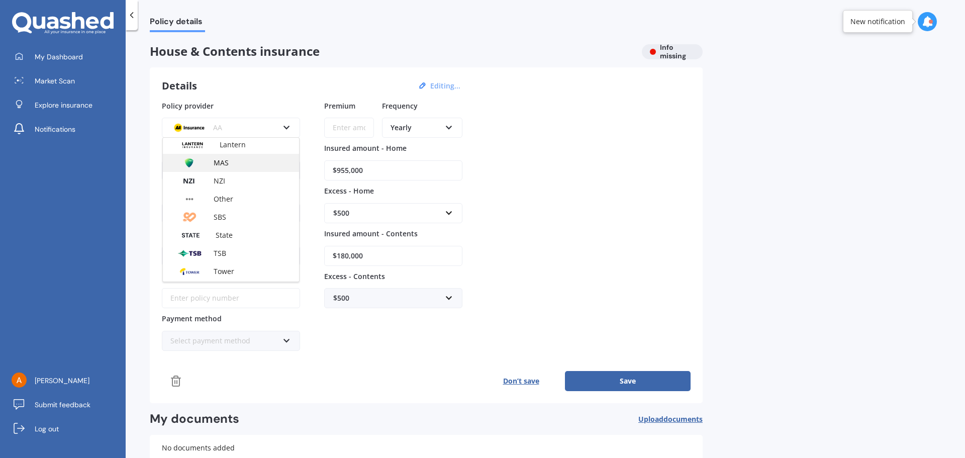
click at [230, 168] on div "MAS" at bounding box center [231, 163] width 136 height 18
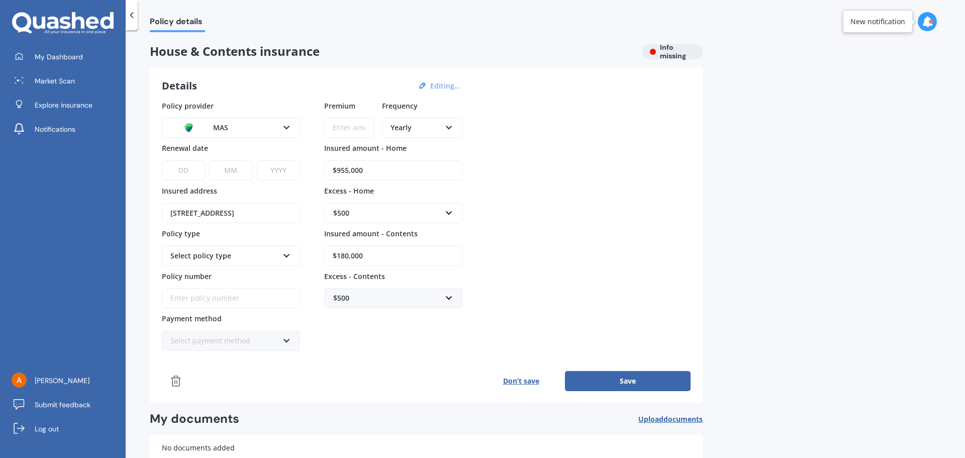
click at [188, 166] on select "DD 01 02 03 04 05 06 07 08 09 10 11 12 13 14 15 16 17 18 19 20 21 22 23 24 25 2…" at bounding box center [183, 170] width 43 height 20
select select "13"
click at [162, 160] on select "DD 01 02 03 04 05 06 07 08 09 10 11 12 13 14 15 16 17 18 19 20 21 22 23 24 25 2…" at bounding box center [183, 170] width 43 height 20
click at [248, 169] on select "MM 01 02 03 04 05 06 07 08 09 10 11 12" at bounding box center [230, 170] width 43 height 20
select select "09"
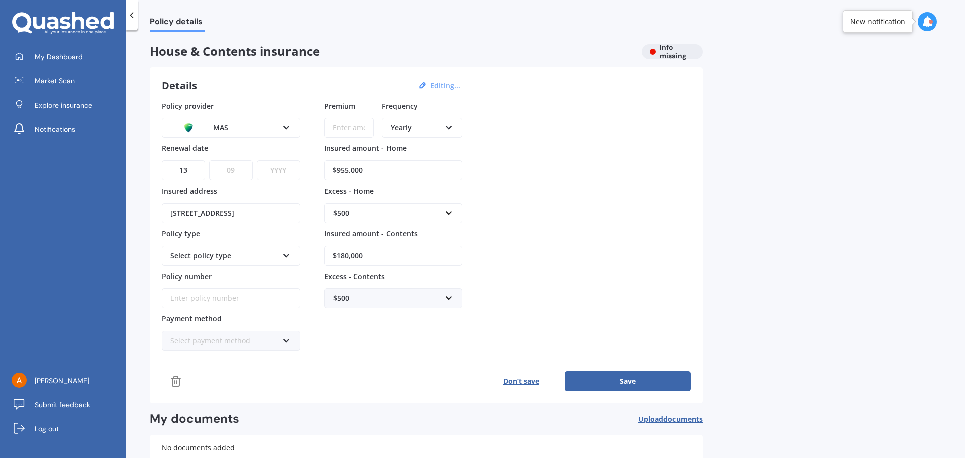
click at [209, 160] on select "MM 01 02 03 04 05 06 07 08 09 10 11 12" at bounding box center [230, 170] width 43 height 20
click at [278, 166] on select "YYYY 2027 2026 2025 2024 2023 2022 2021 2020 2019 2018 2017 2016 2015 2014 2013…" at bounding box center [278, 170] width 43 height 20
select select "2025"
click at [257, 160] on select "YYYY 2027 2026 2025 2024 2023 2022 2021 2020 2019 2018 2017 2016 2015 2014 2013…" at bounding box center [278, 170] width 43 height 20
click at [283, 254] on icon at bounding box center [287, 253] width 9 height 7
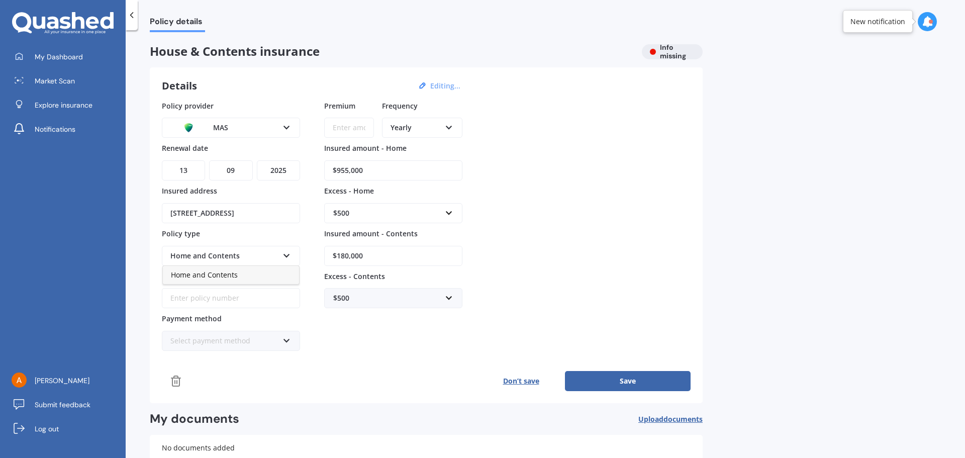
click at [229, 273] on span "Home and Contents" at bounding box center [204, 275] width 67 height 10
click at [262, 299] on input "Policy number" at bounding box center [231, 298] width 138 height 20
type input "123456"
click at [291, 340] on div "Select payment method Direct debit - bank account Direct debit - credit/debit c…" at bounding box center [231, 341] width 138 height 20
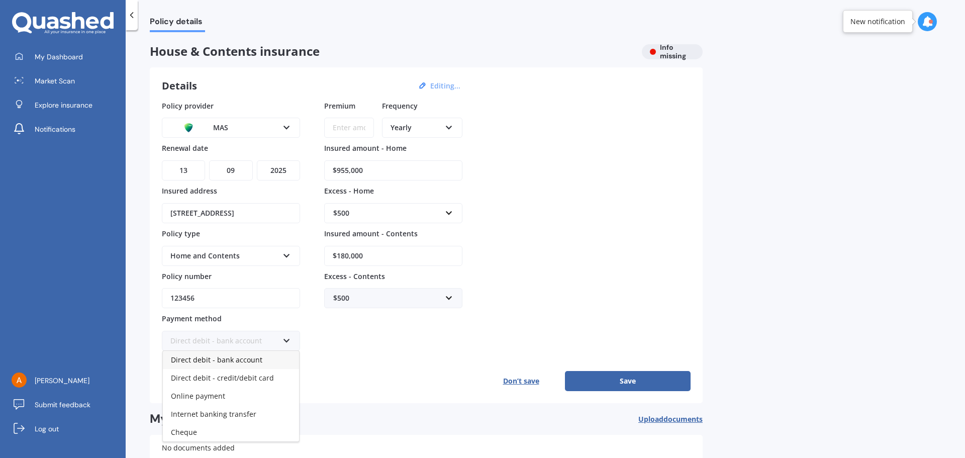
click at [264, 355] on div "Direct debit - bank account" at bounding box center [231, 360] width 136 height 18
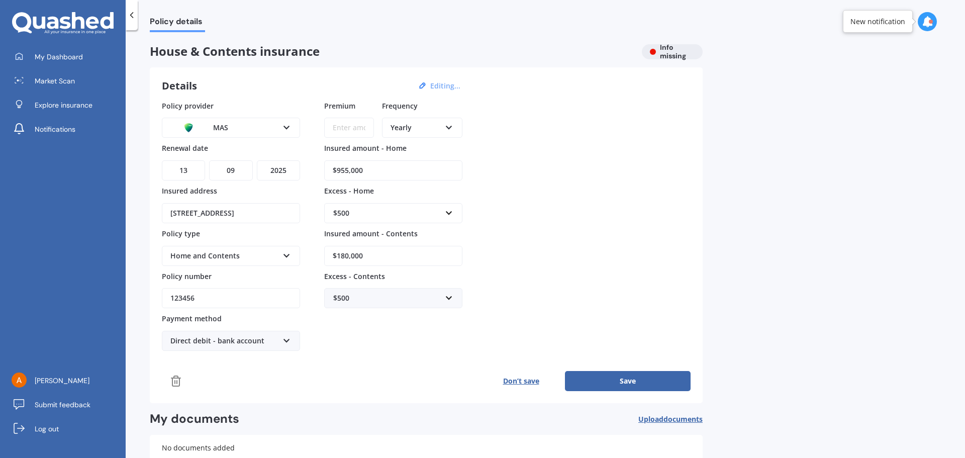
click at [367, 128] on input "Premium" at bounding box center [349, 128] width 50 height 20
type input "$325.00"
click at [446, 126] on icon at bounding box center [449, 125] width 9 height 7
click at [406, 199] on span "Monthly" at bounding box center [405, 201] width 28 height 10
click at [625, 377] on button "Save" at bounding box center [628, 381] width 126 height 20
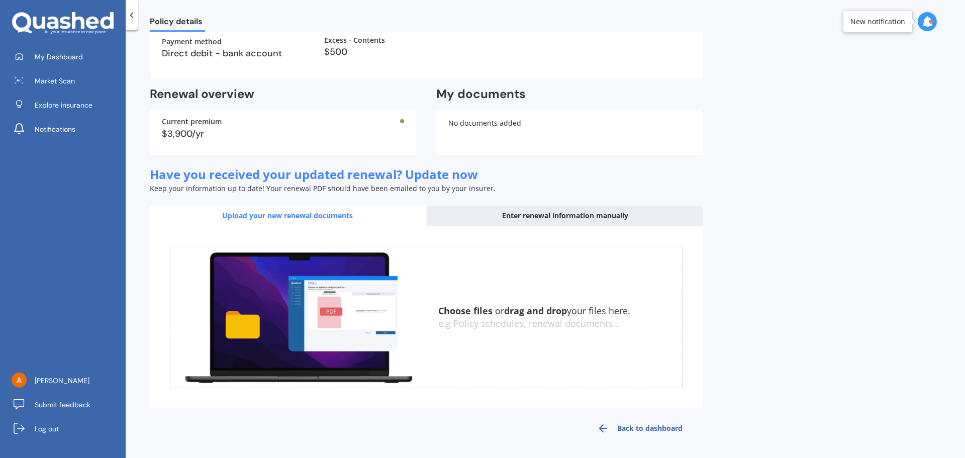
scroll to position [215, 0]
click at [675, 425] on link "Back to dashboard" at bounding box center [640, 428] width 126 height 24
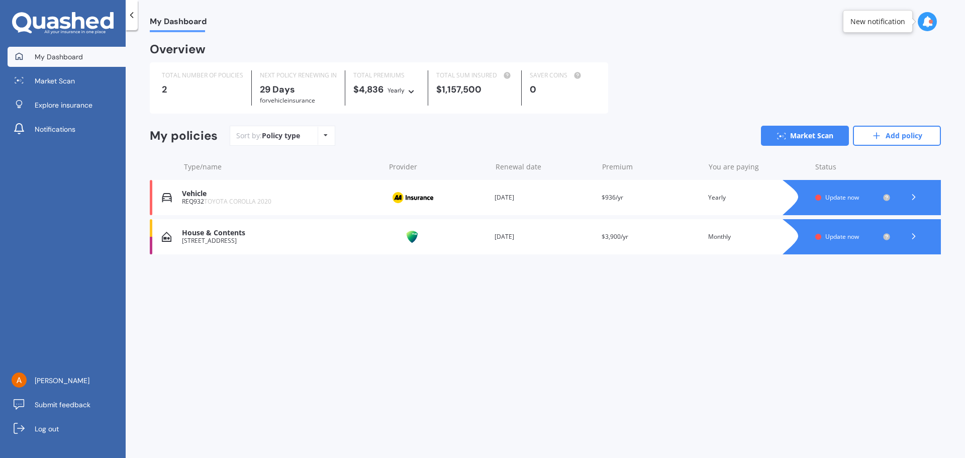
click at [221, 235] on div "House & Contents" at bounding box center [281, 233] width 198 height 9
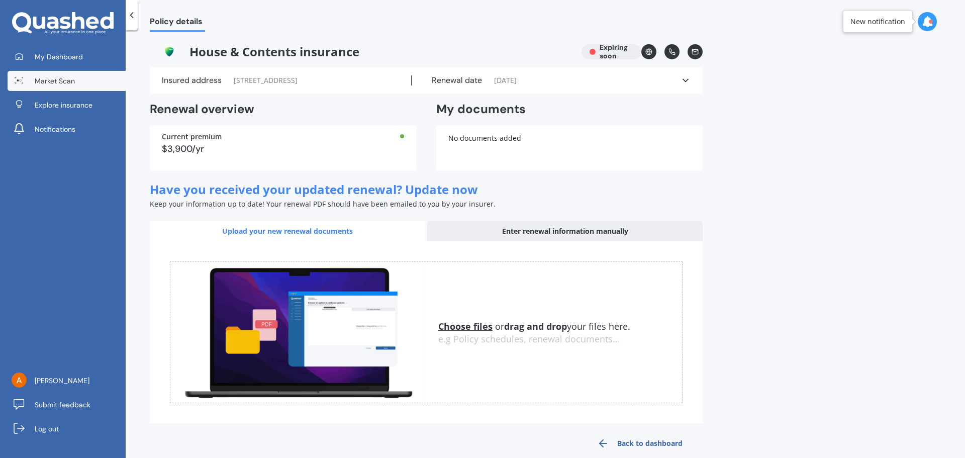
click at [63, 78] on span "Market Scan" at bounding box center [55, 81] width 40 height 10
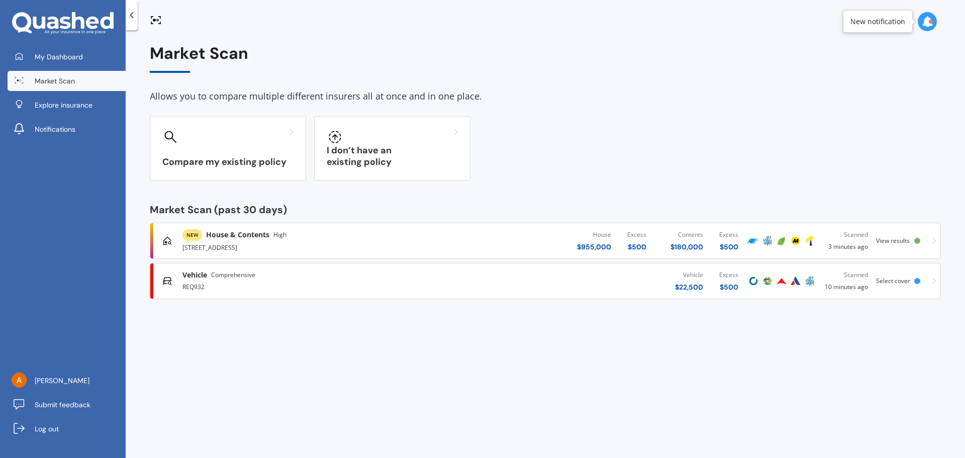
click at [281, 241] on div "[STREET_ADDRESS]" at bounding box center [319, 247] width 272 height 12
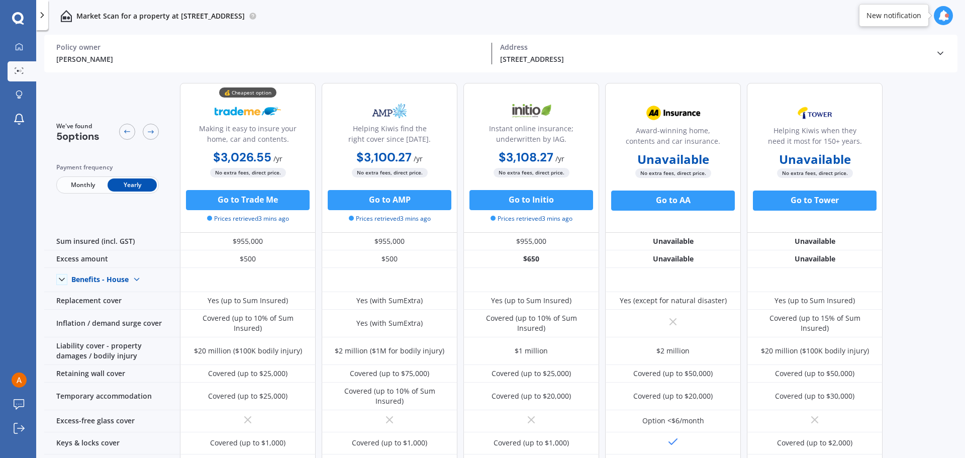
click at [82, 186] on span "Monthly" at bounding box center [82, 184] width 49 height 13
click at [21, 47] on icon at bounding box center [19, 47] width 8 height 8
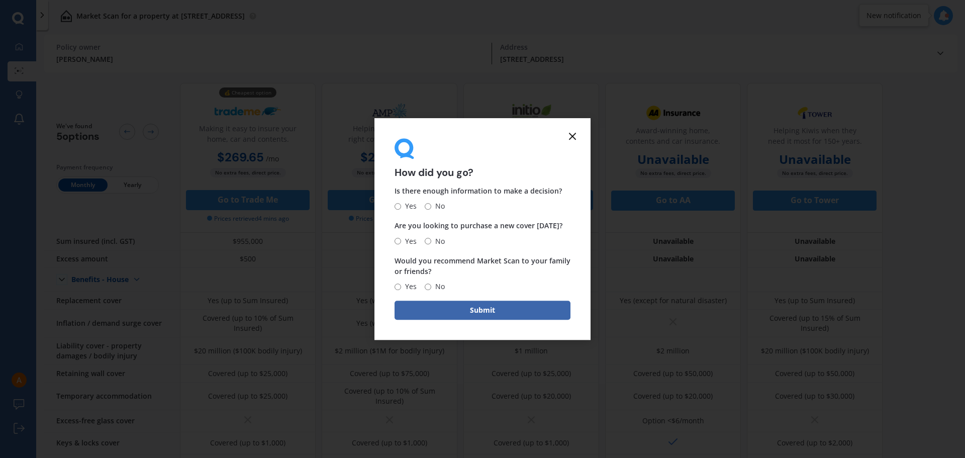
click at [397, 206] on input "Yes" at bounding box center [398, 206] width 7 height 7
radio input "true"
click at [430, 242] on input "No" at bounding box center [428, 241] width 7 height 7
radio input "true"
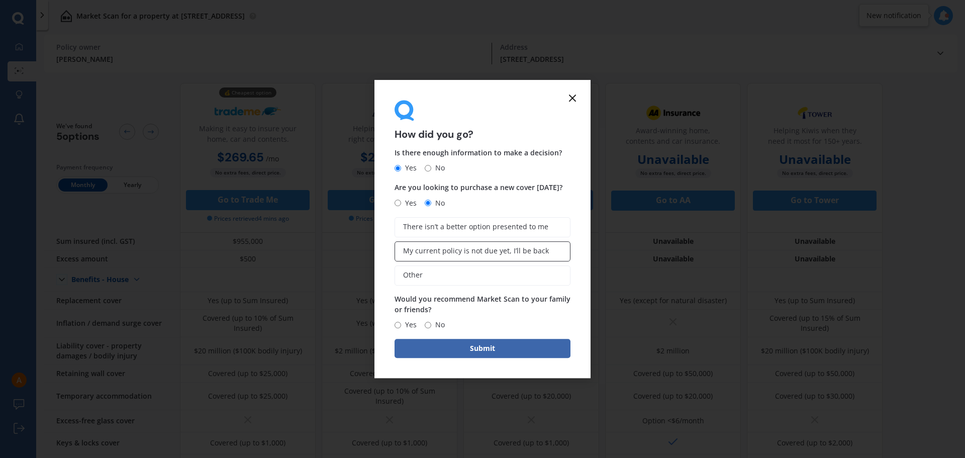
click at [470, 249] on span "My current policy is not due yet, I’ll be back" at bounding box center [476, 251] width 146 height 9
click at [0, 0] on input "My current policy is not due yet, I’ll be back" at bounding box center [0, 0] width 0 height 0
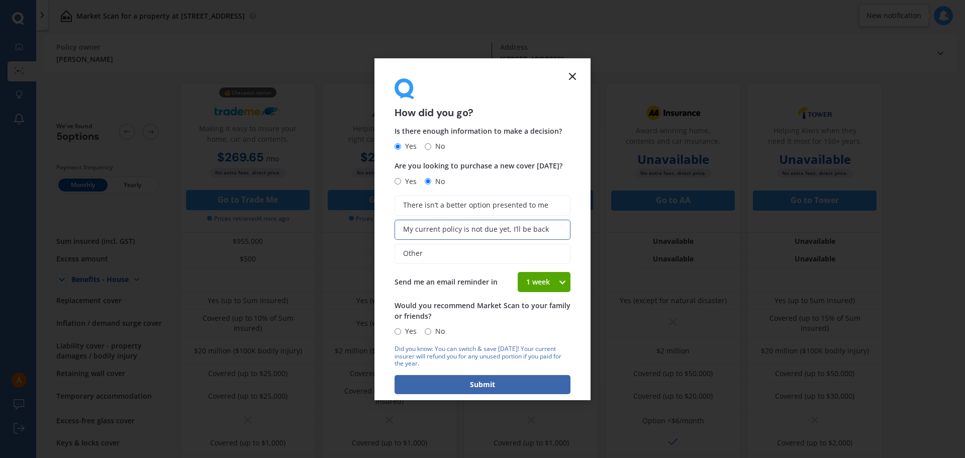
click at [427, 331] on input "No" at bounding box center [428, 331] width 7 height 7
radio input "true"
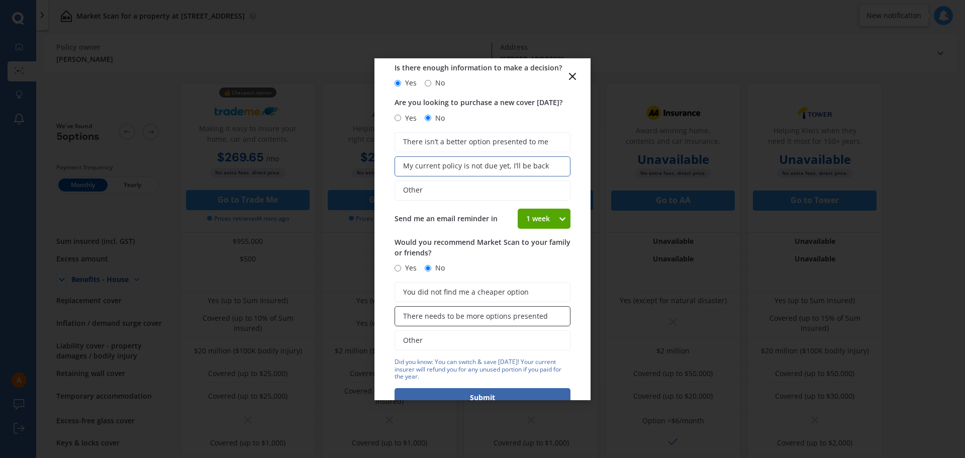
scroll to position [90, 0]
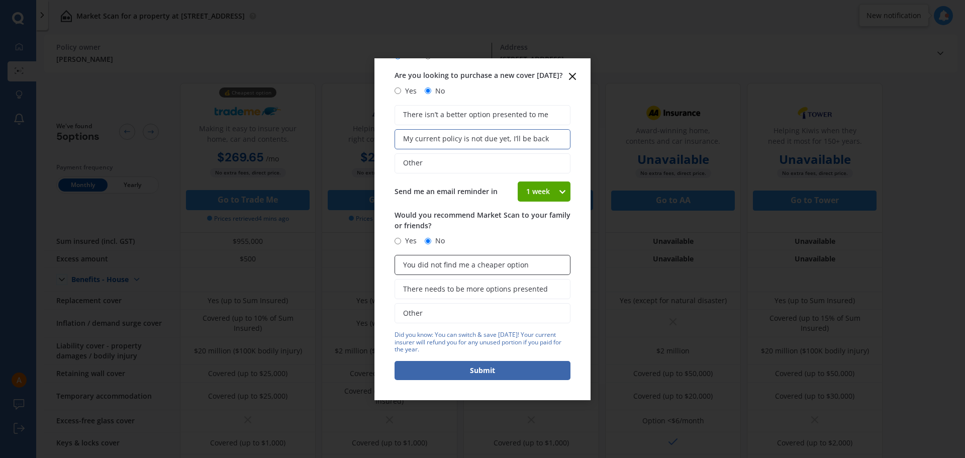
click at [502, 264] on span "You did not find me a cheaper option" at bounding box center [466, 265] width 126 height 9
click at [0, 0] on input "You did not find me a cheaper option" at bounding box center [0, 0] width 0 height 0
click at [559, 190] on icon at bounding box center [562, 192] width 9 height 10
click at [558, 192] on icon at bounding box center [562, 192] width 9 height 10
click at [443, 162] on label "Other" at bounding box center [483, 163] width 176 height 20
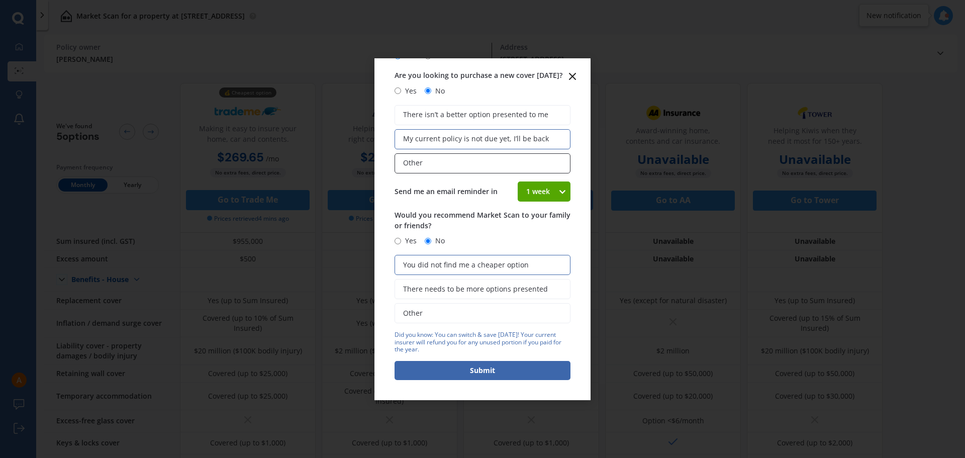
click at [0, 0] on input "Other" at bounding box center [0, 0] width 0 height 0
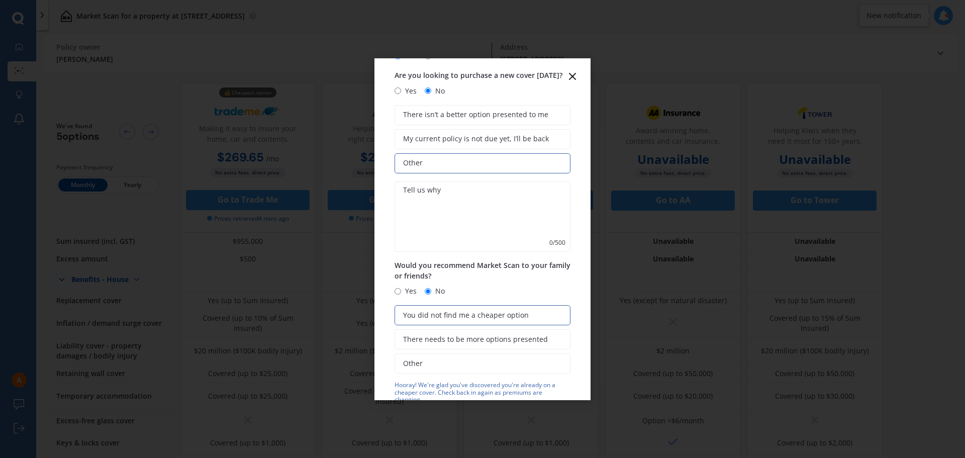
click at [484, 189] on textarea at bounding box center [483, 217] width 176 height 70
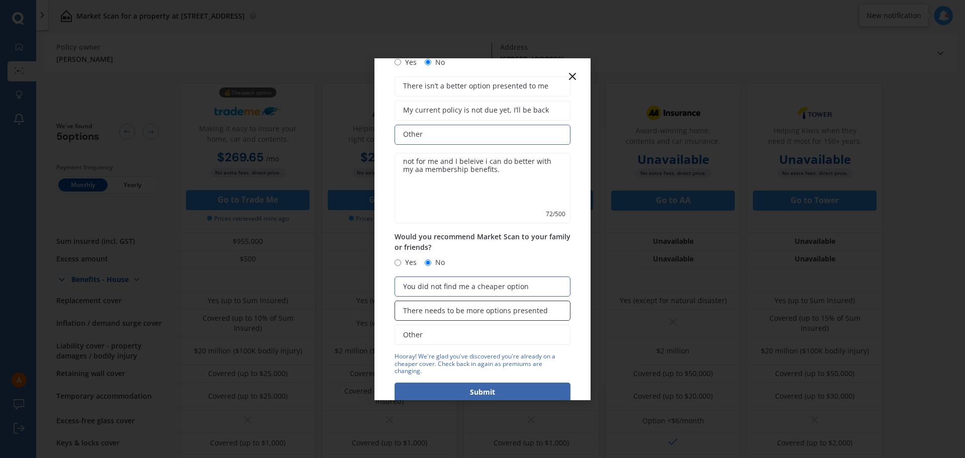
scroll to position [141, 0]
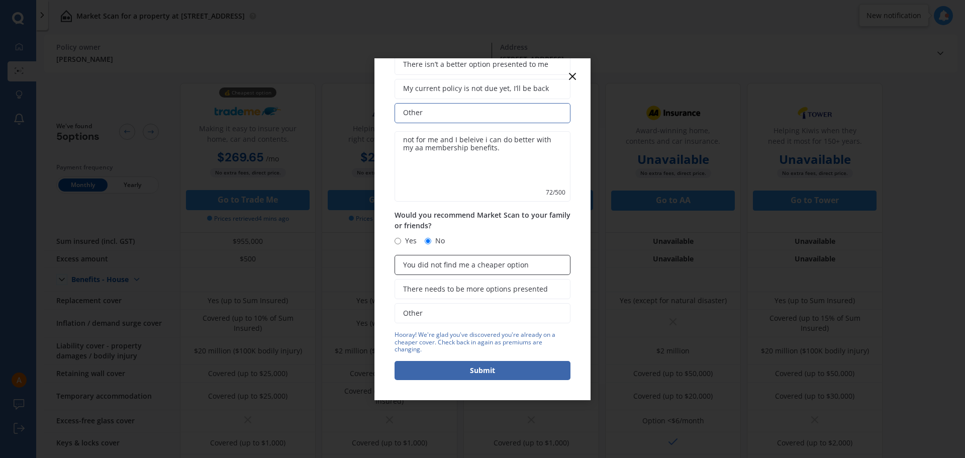
type textarea "not for me and I beleive i can do better with my aa membership benefits."
click at [544, 261] on label "You did not find me a cheaper option" at bounding box center [483, 265] width 176 height 20
click at [0, 0] on input "You did not find me a cheaper option" at bounding box center [0, 0] width 0 height 0
click at [535, 369] on button "Submit" at bounding box center [483, 370] width 176 height 19
